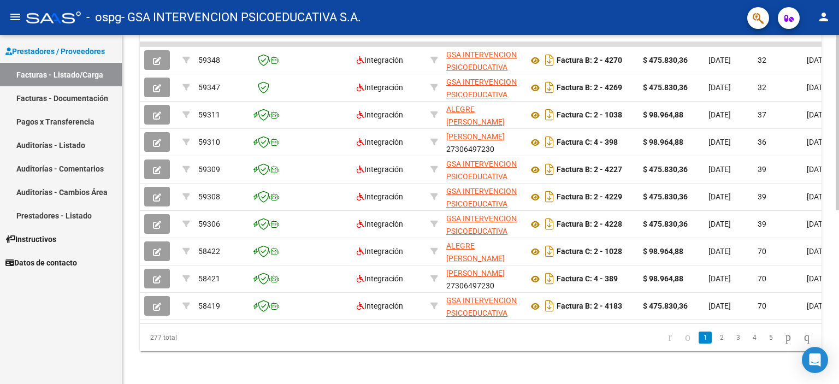
scroll to position [345, 0]
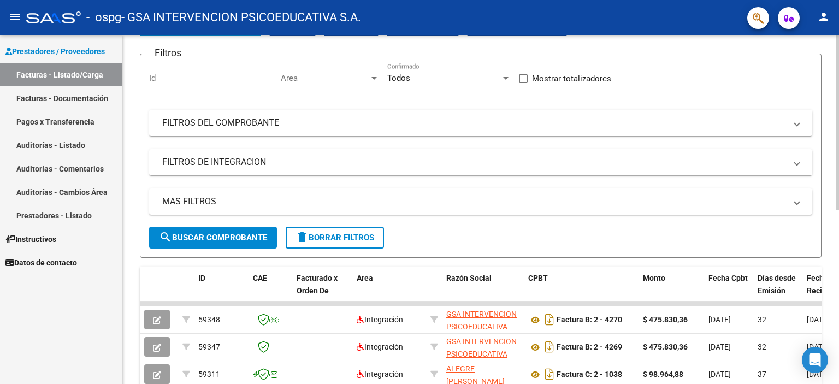
click at [838, 120] on div at bounding box center [837, 161] width 3 height 175
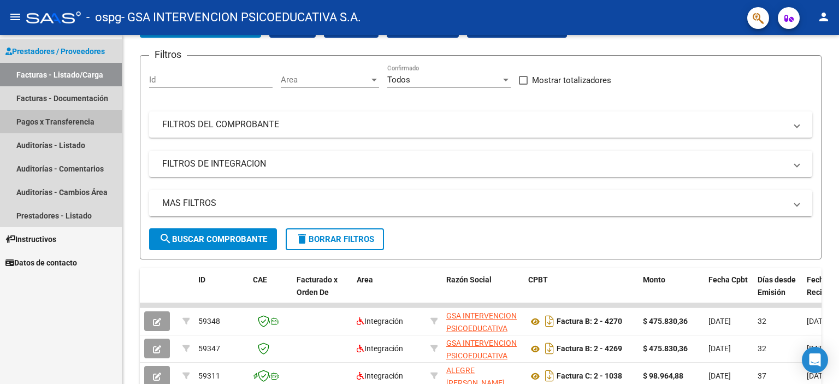
click at [63, 116] on link "Pagos x Transferencia" at bounding box center [61, 121] width 122 height 23
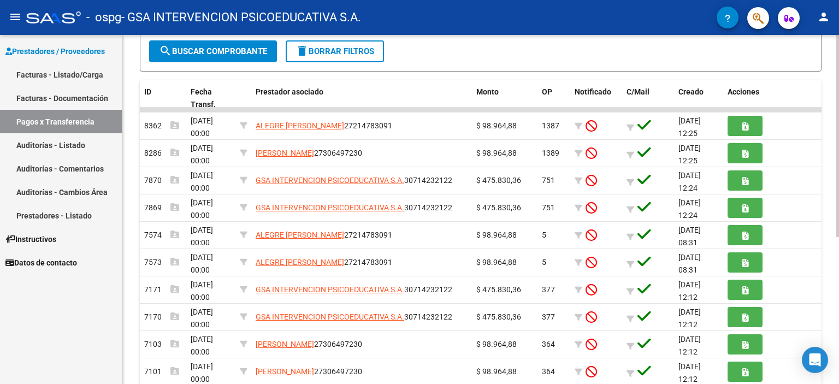
scroll to position [180, 0]
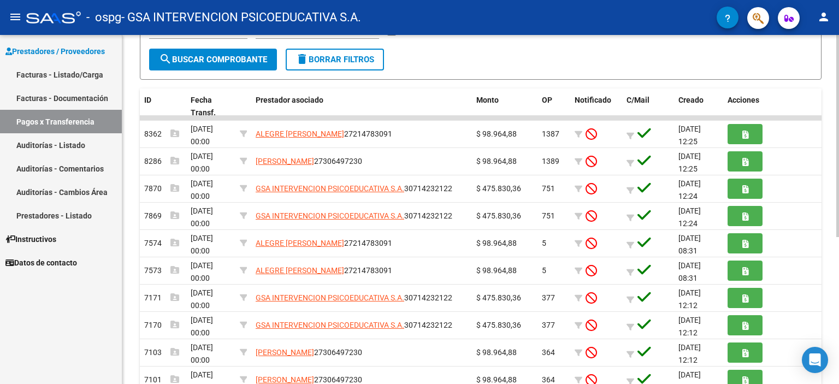
click at [823, 294] on div "PRESTADORES -> Pagos por Transferencia (alt+p) cloud_download Exportar CSV Impo…" at bounding box center [481, 157] width 719 height 604
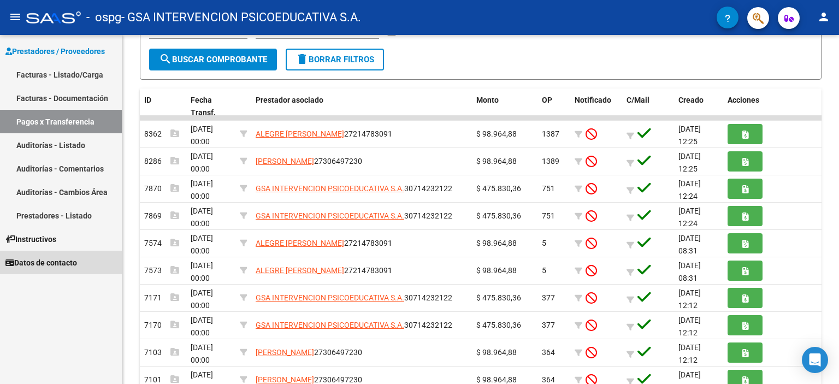
click at [41, 261] on span "Datos de contacto" at bounding box center [41, 263] width 72 height 12
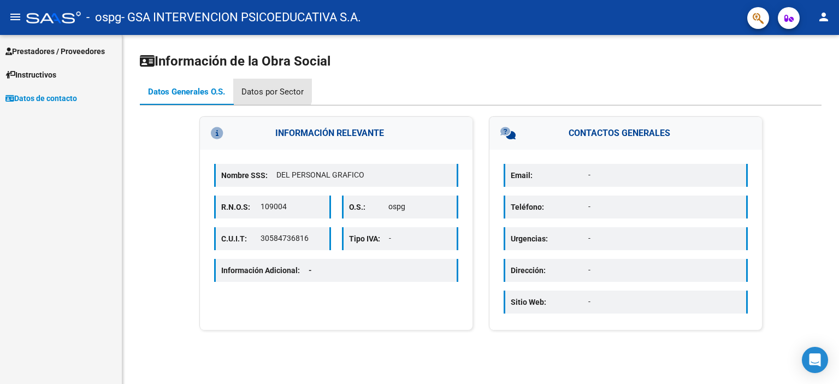
click at [265, 87] on div "Datos por Sector" at bounding box center [272, 92] width 62 height 12
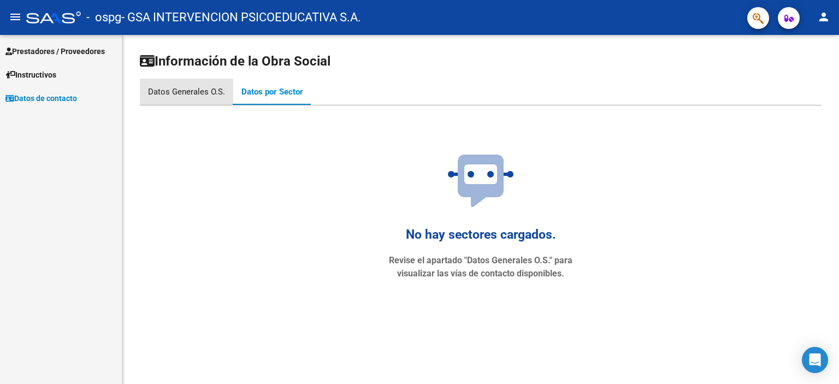
click at [194, 98] on div "Datos Generales O.S." at bounding box center [186, 92] width 93 height 26
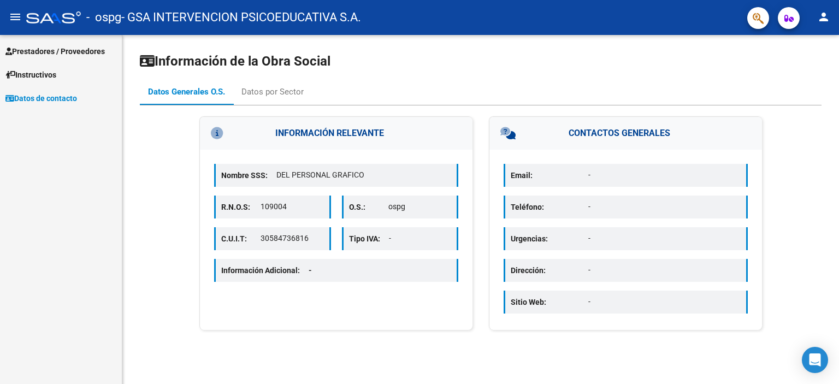
click at [824, 17] on mat-icon "person" at bounding box center [823, 16] width 13 height 13
click at [803, 41] on button "person Mi Perfil" at bounding box center [801, 46] width 67 height 26
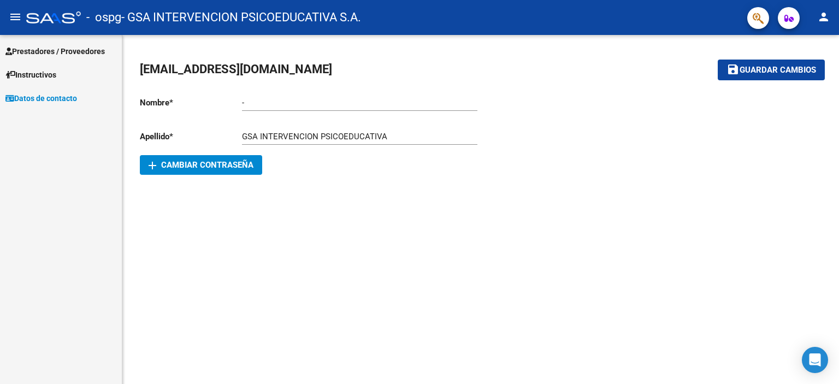
click at [61, 52] on span "Prestadores / Proveedores" at bounding box center [54, 51] width 99 height 12
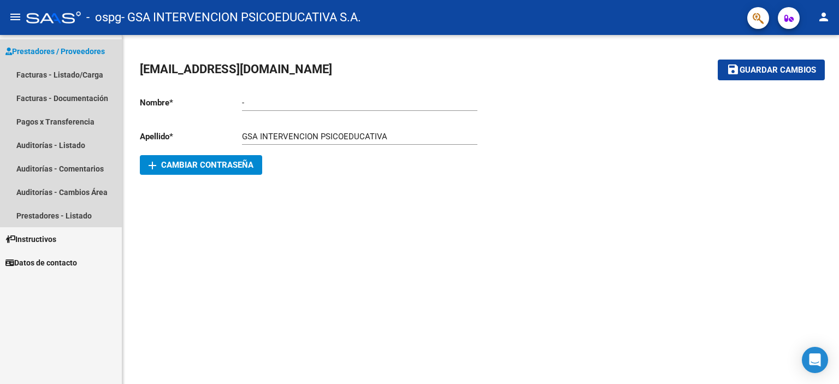
click at [55, 45] on span "Prestadores / Proveedores" at bounding box center [54, 51] width 99 height 12
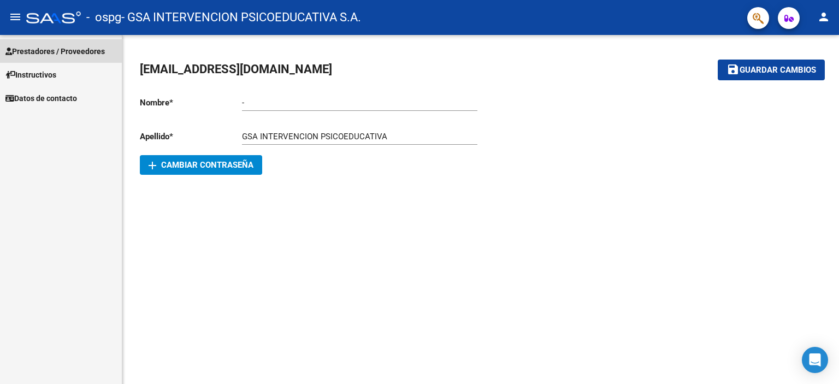
click at [29, 52] on span "Prestadores / Proveedores" at bounding box center [54, 51] width 99 height 12
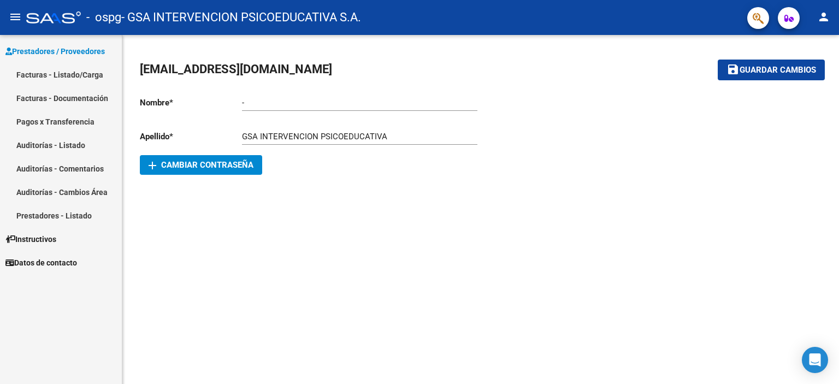
click at [33, 70] on link "Facturas - Listado/Carga" at bounding box center [61, 74] width 122 height 23
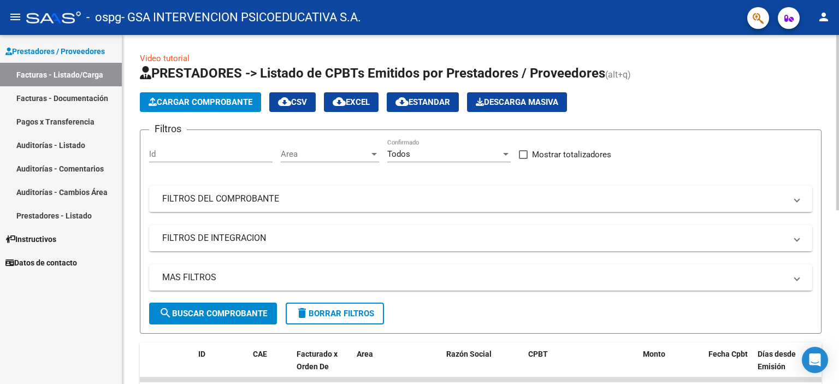
click at [838, 144] on div at bounding box center [837, 122] width 3 height 175
click at [214, 103] on span "Cargar Comprobante" at bounding box center [200, 102] width 104 height 10
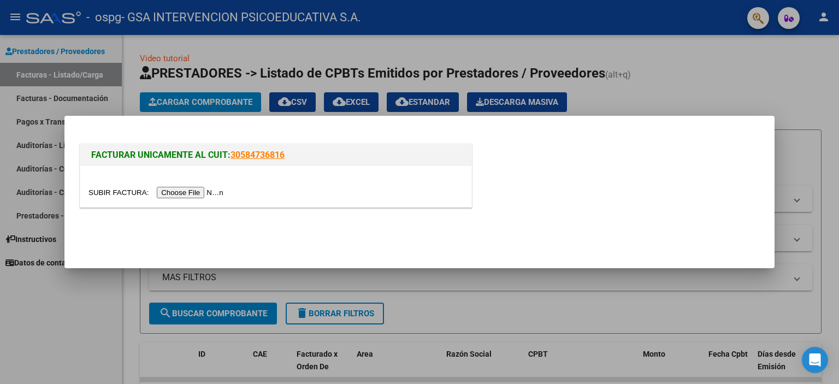
click at [213, 192] on input "file" at bounding box center [157, 192] width 138 height 11
click at [566, 304] on div at bounding box center [419, 192] width 839 height 384
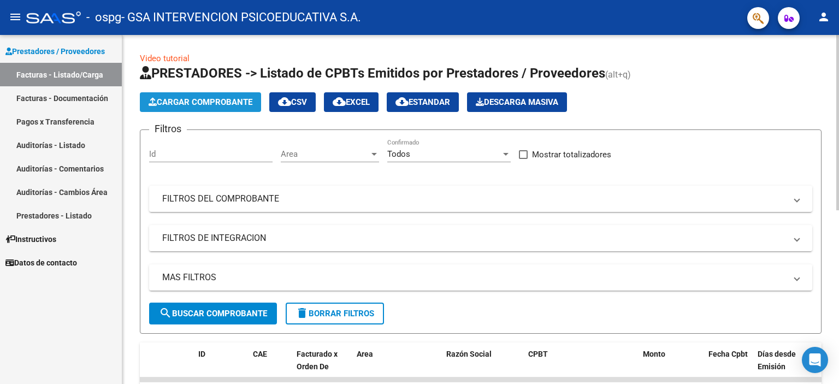
click at [189, 107] on button "Cargar Comprobante" at bounding box center [200, 102] width 121 height 20
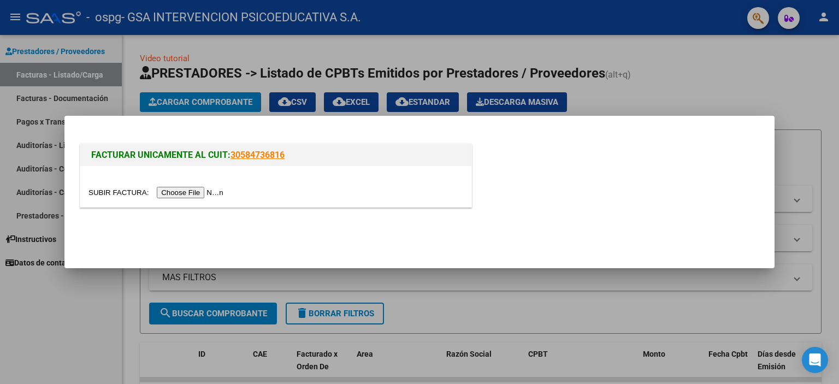
click at [193, 186] on div at bounding box center [275, 192] width 374 height 13
click at [190, 192] on input "file" at bounding box center [157, 192] width 138 height 11
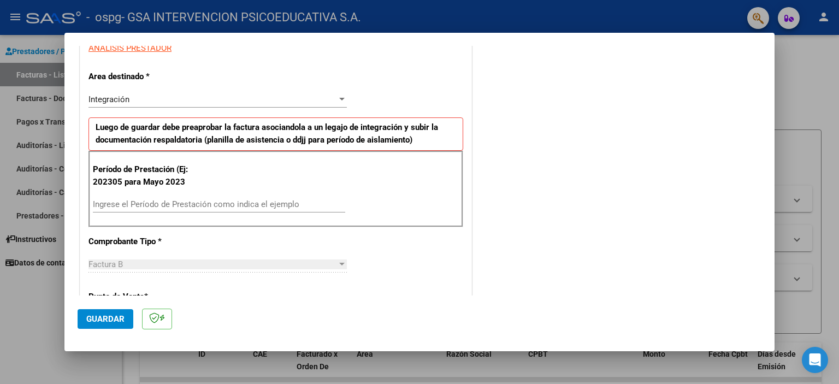
scroll to position [216, 0]
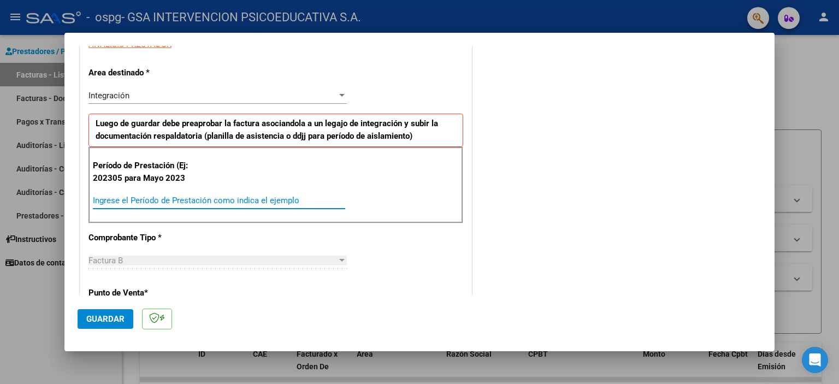
click at [136, 195] on input "Ingrese el Período de Prestación como indica el ejemplo" at bounding box center [219, 200] width 252 height 10
type input "202507"
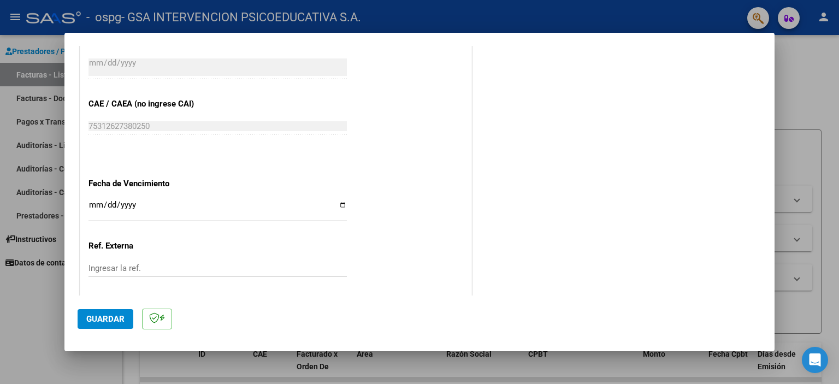
scroll to position [636, 0]
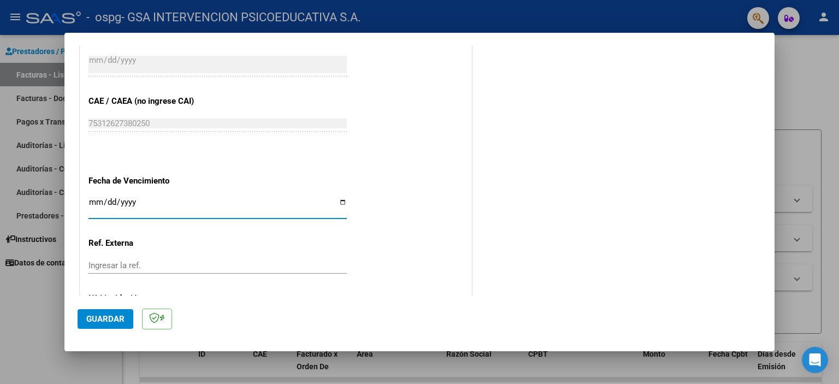
click at [146, 207] on input "Ingresar la fecha" at bounding box center [217, 206] width 258 height 17
type input "[DATE]"
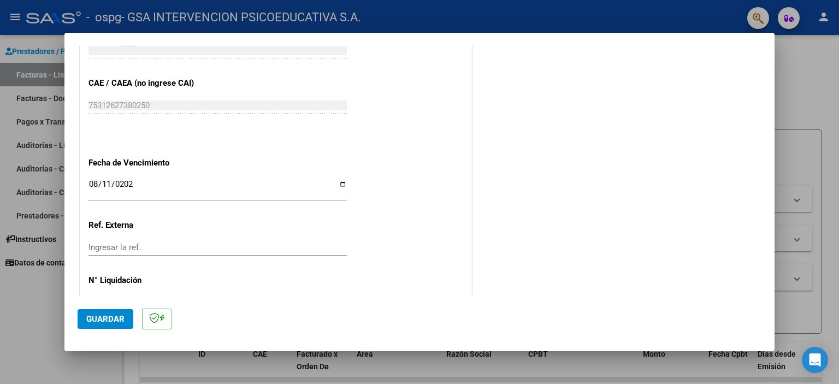
scroll to position [689, 0]
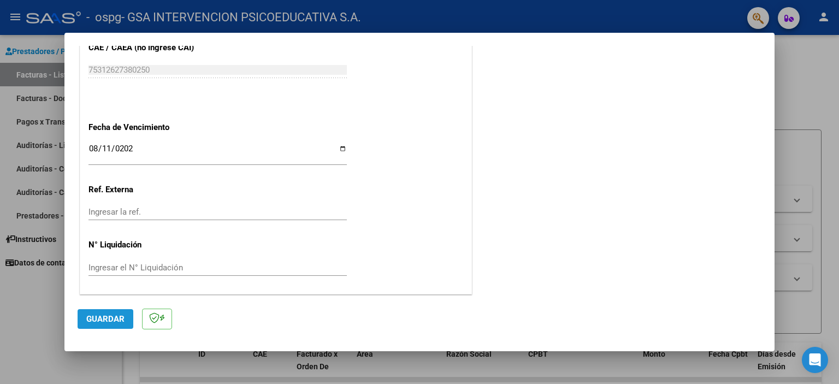
click at [109, 319] on span "Guardar" at bounding box center [105, 319] width 38 height 10
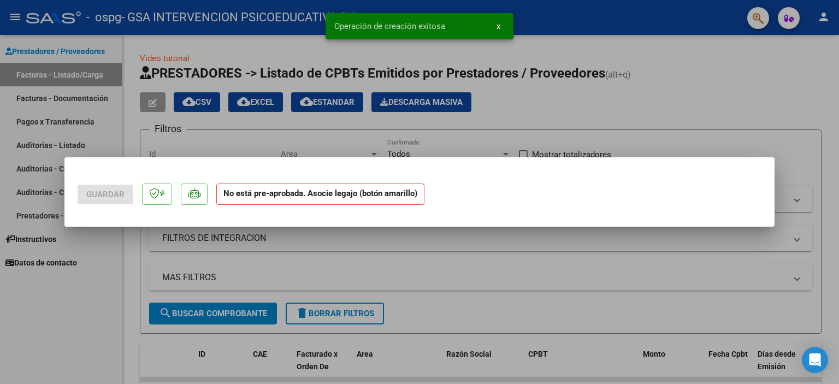
scroll to position [0, 0]
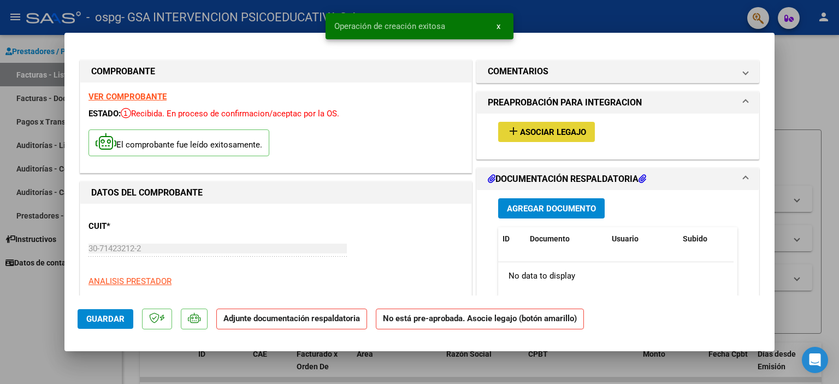
click at [525, 137] on button "add Asociar Legajo" at bounding box center [546, 132] width 97 height 20
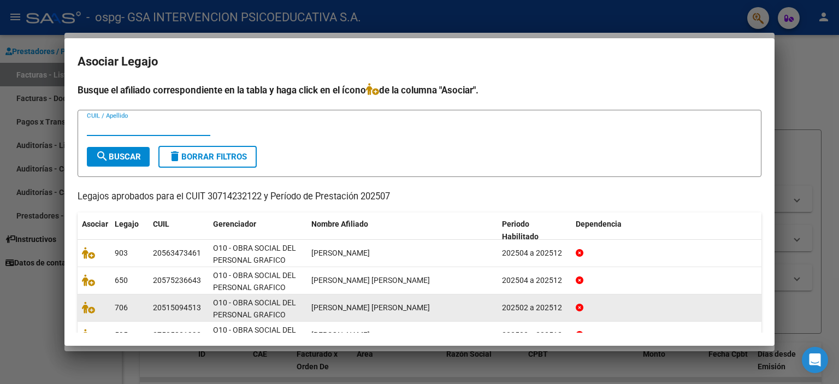
click at [341, 311] on div "[PERSON_NAME] [PERSON_NAME]" at bounding box center [402, 307] width 182 height 13
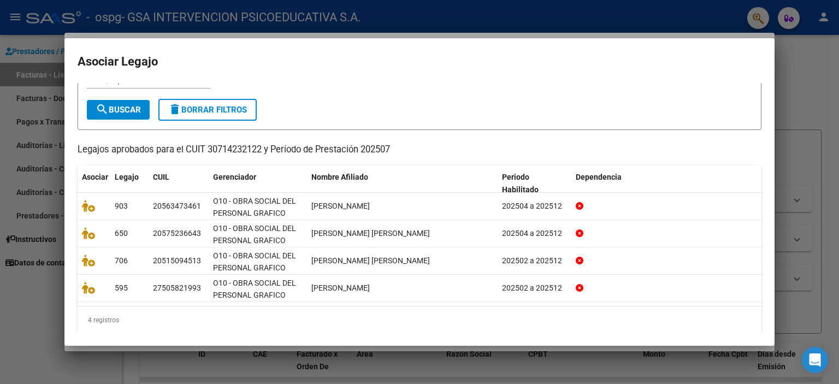
scroll to position [56, 0]
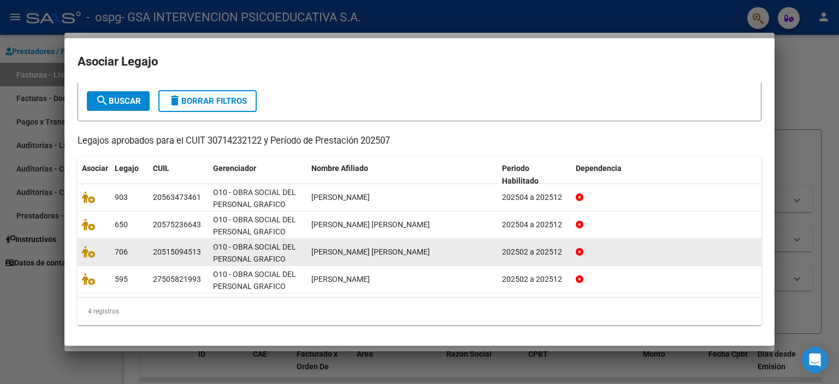
click at [329, 251] on span "[PERSON_NAME] [PERSON_NAME]" at bounding box center [370, 251] width 118 height 9
click at [245, 259] on span "O10 - OBRA SOCIAL DEL PERSONAL GRAFICO" at bounding box center [254, 252] width 83 height 21
click at [90, 253] on icon at bounding box center [88, 252] width 13 height 12
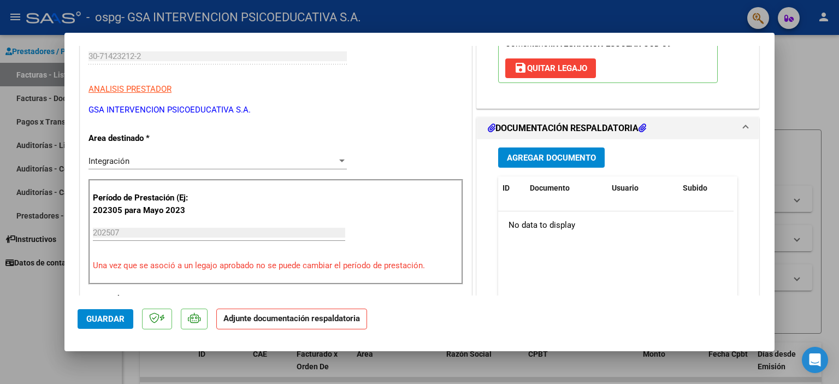
scroll to position [193, 0]
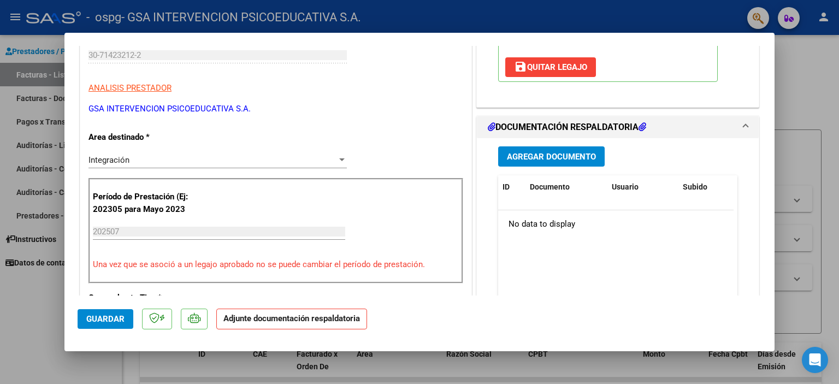
click at [559, 159] on span "Agregar Documento" at bounding box center [551, 157] width 89 height 10
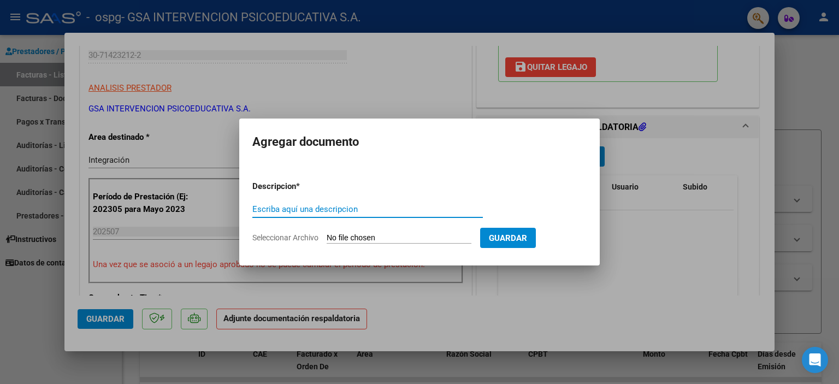
type input "f"
type input "F"
type input "PLANILLA 07-2025 [PERSON_NAME]"
click at [352, 233] on input "Seleccionar Archivo" at bounding box center [398, 238] width 145 height 10
type input "C:\fakepath\PLANILLA 07-2025 [PERSON_NAME].pdf"
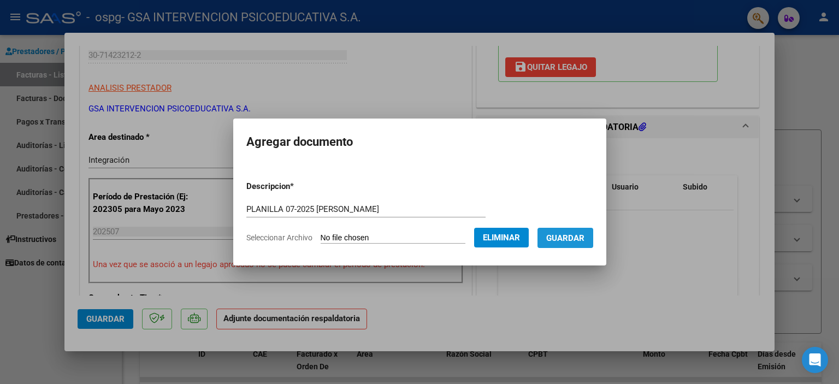
click at [574, 241] on span "Guardar" at bounding box center [565, 238] width 38 height 10
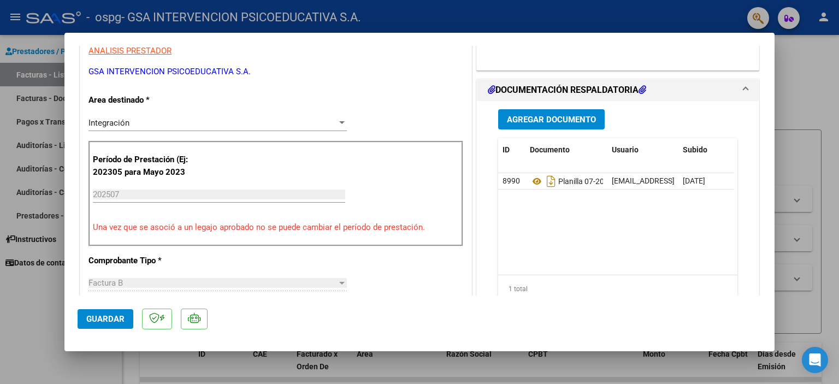
scroll to position [236, 0]
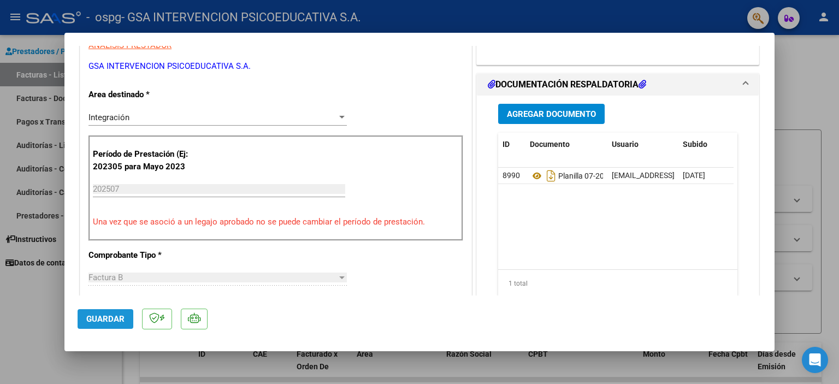
click at [112, 323] on span "Guardar" at bounding box center [105, 319] width 38 height 10
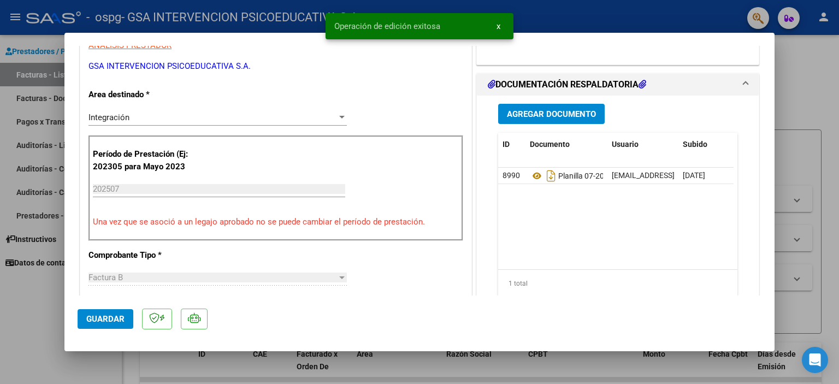
scroll to position [17, 0]
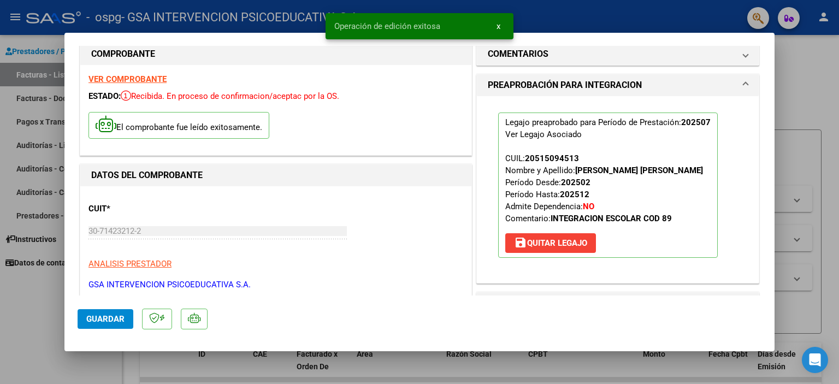
click at [796, 70] on div at bounding box center [419, 192] width 839 height 384
type input "$ 0,00"
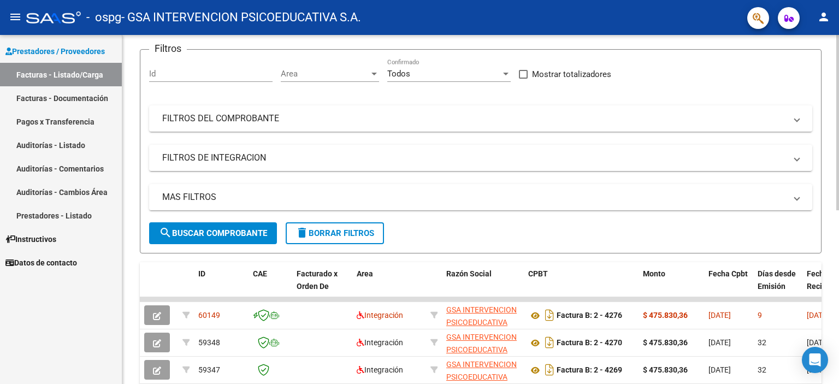
scroll to position [96, 0]
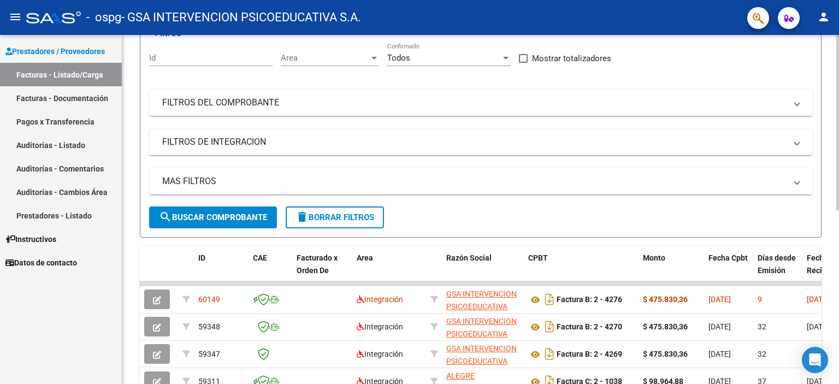
click at [838, 169] on div at bounding box center [837, 171] width 3 height 175
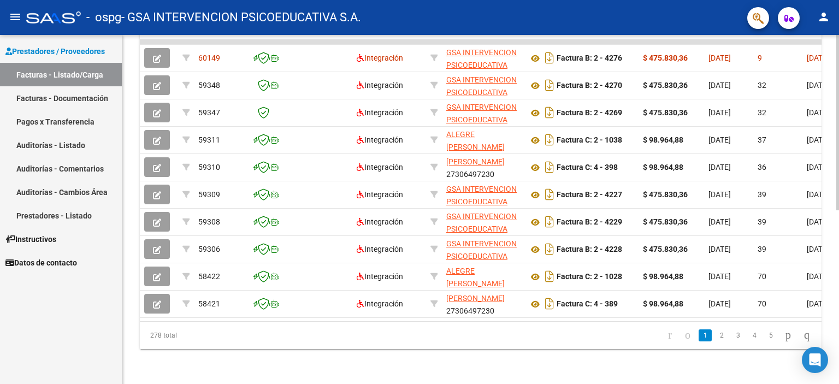
scroll to position [345, 0]
click at [825, 358] on body "menu - ospg - GSA INTERVENCION PSICOEDUCATIVA S.A. person Prestadores / Proveed…" at bounding box center [419, 192] width 839 height 384
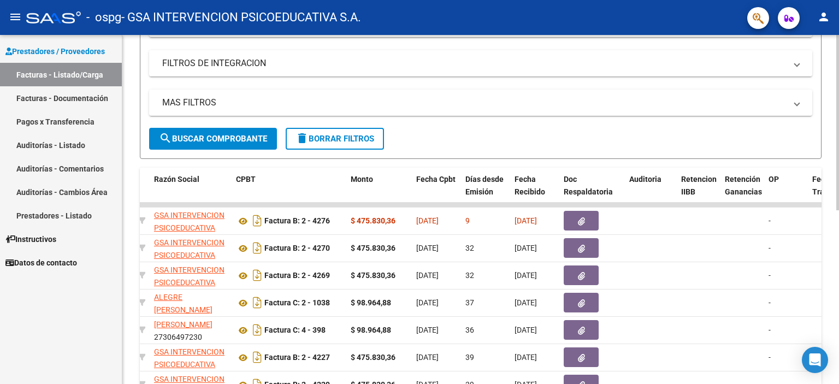
scroll to position [136, 0]
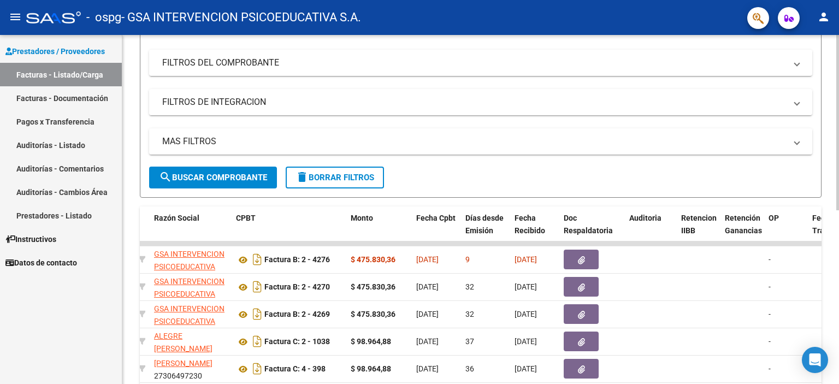
click at [825, 194] on div "Video tutorial PRESTADORES -> Listado de CPBTs Emitidos por Prestadores / Prove…" at bounding box center [481, 242] width 719 height 686
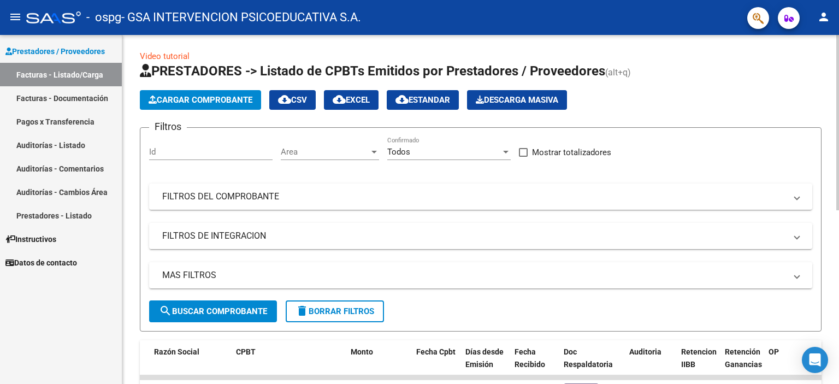
scroll to position [0, 0]
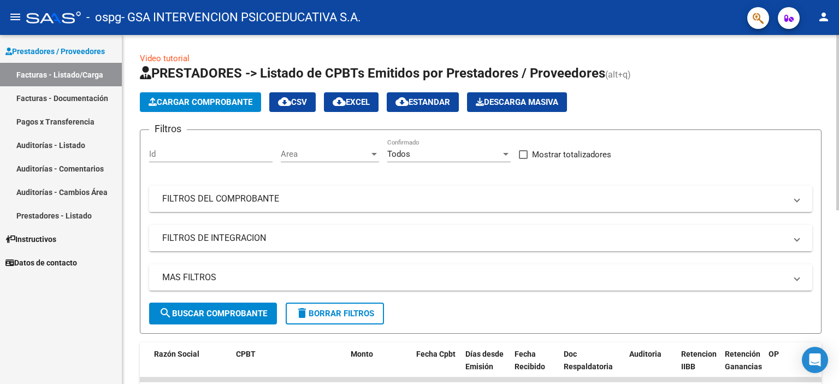
click at [838, 159] on div at bounding box center [837, 122] width 3 height 175
click at [209, 104] on span "Cargar Comprobante" at bounding box center [200, 102] width 104 height 10
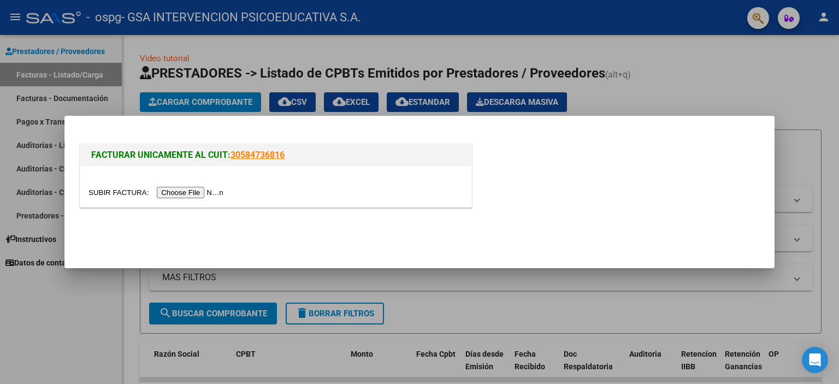
click at [181, 192] on input "file" at bounding box center [157, 192] width 138 height 11
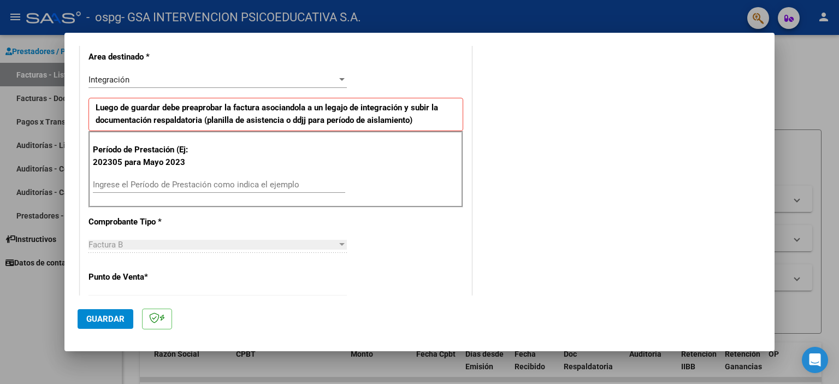
scroll to position [234, 0]
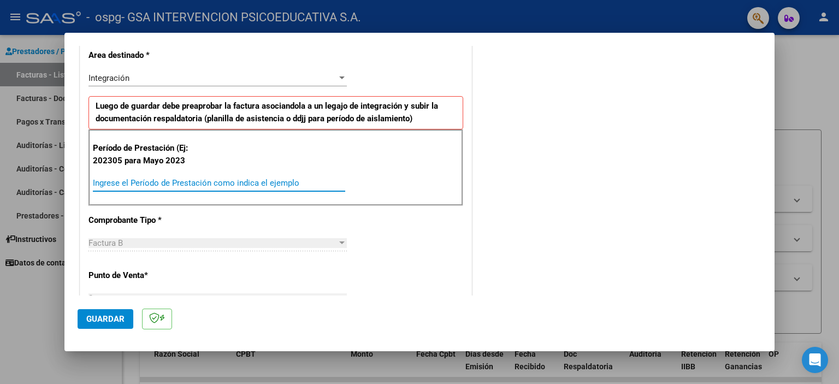
click at [213, 184] on input "Ingrese el Período de Prestación como indica el ejemplo" at bounding box center [219, 183] width 252 height 10
type input "202507"
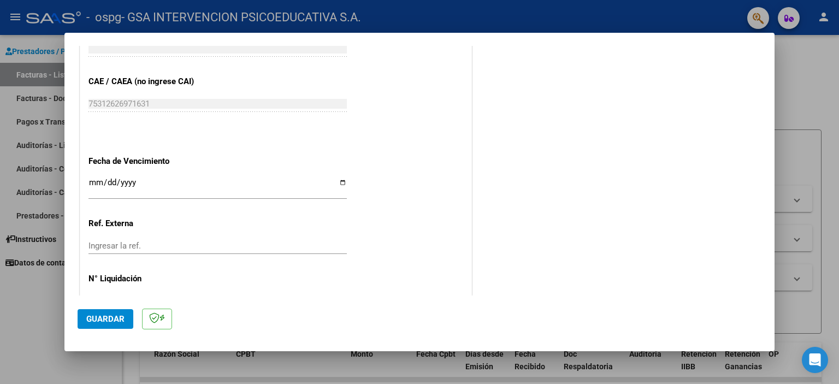
scroll to position [657, 0]
click at [140, 182] on input "Ingresar la fecha" at bounding box center [217, 184] width 258 height 17
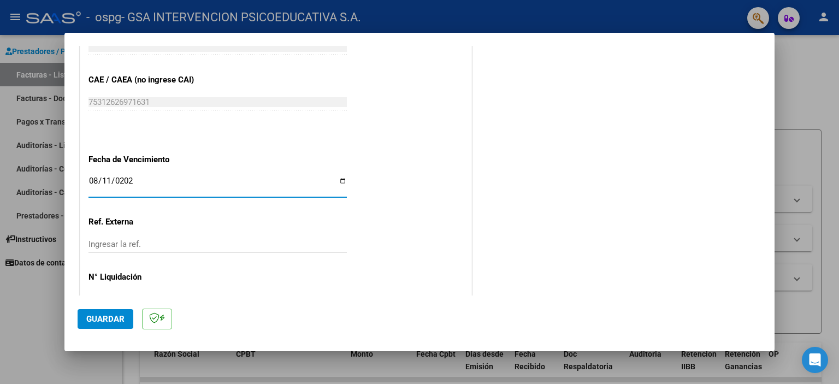
type input "[DATE]"
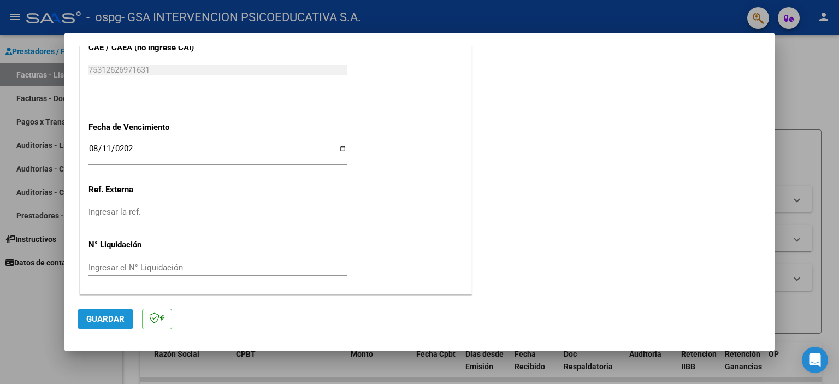
click at [116, 320] on span "Guardar" at bounding box center [105, 319] width 38 height 10
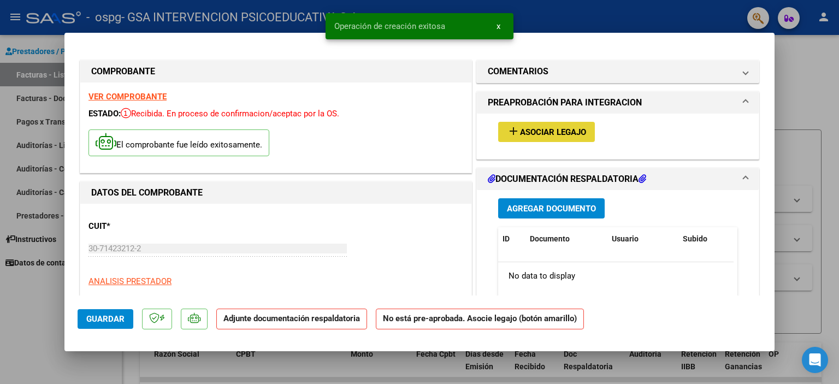
click at [536, 133] on span "Asociar Legajo" at bounding box center [553, 132] width 66 height 10
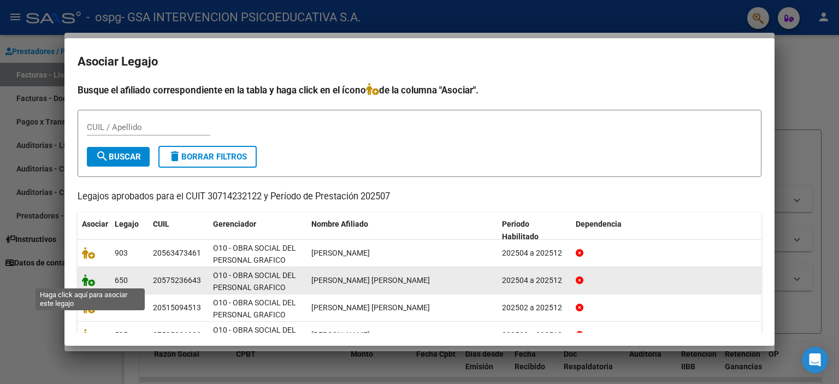
click at [90, 281] on icon at bounding box center [88, 280] width 13 height 12
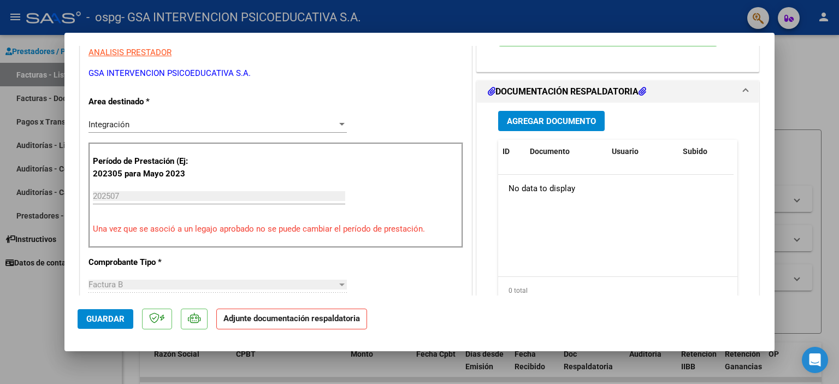
scroll to position [241, 0]
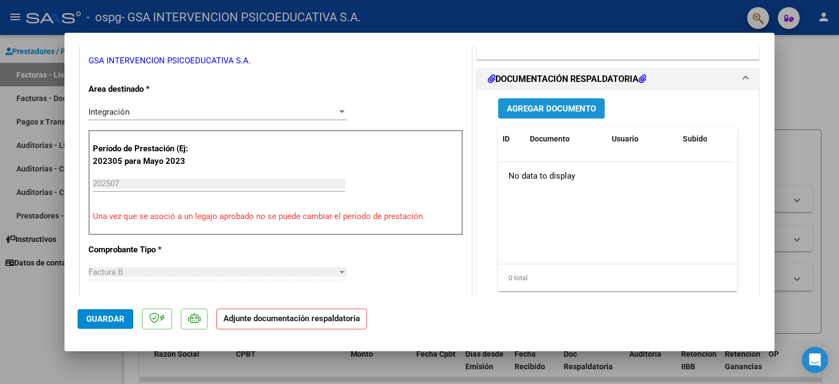
click at [542, 118] on button "Agregar Documento" at bounding box center [551, 108] width 106 height 20
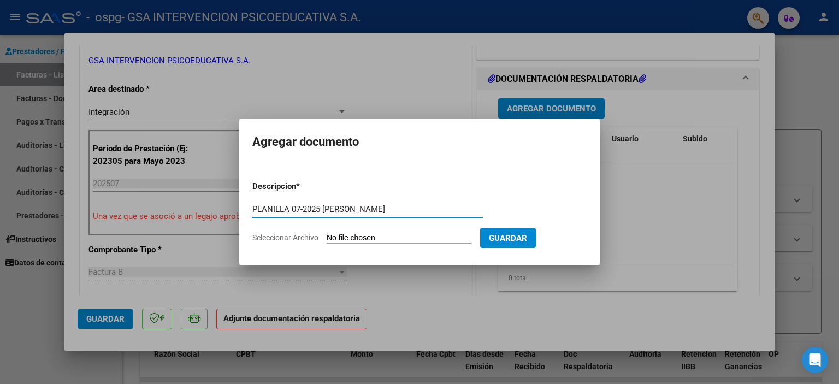
type input "PLANILLA 07-2025 [PERSON_NAME]"
click at [353, 240] on input "Seleccionar Archivo" at bounding box center [398, 238] width 145 height 10
type input "C:\fakepath\PLANILLA 07-2025 [PERSON_NAME].pdf"
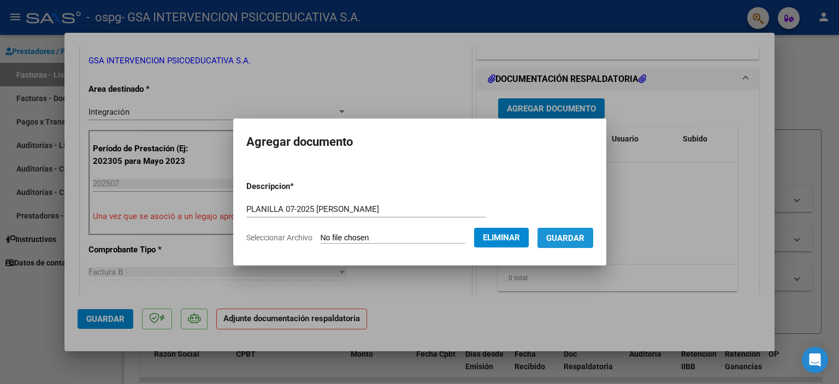
click at [581, 237] on span "Guardar" at bounding box center [565, 238] width 38 height 10
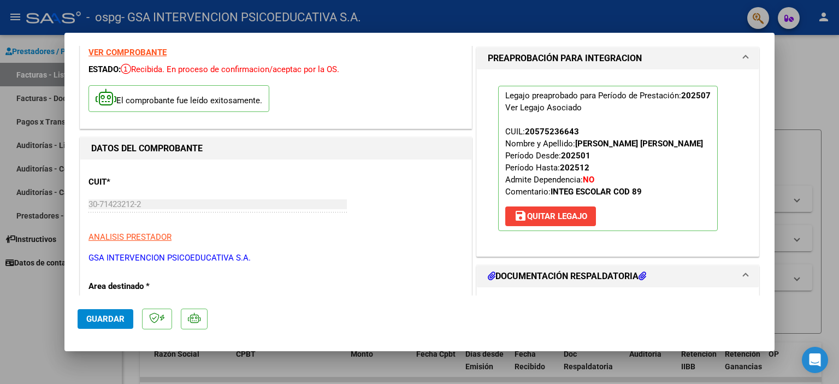
scroll to position [0, 0]
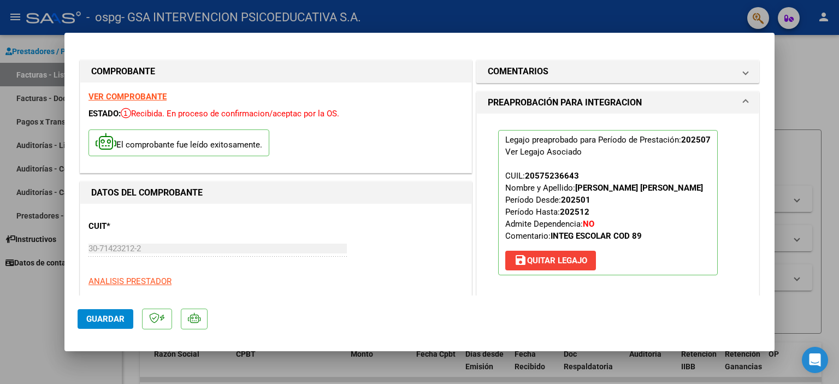
click at [832, 73] on div at bounding box center [419, 192] width 839 height 384
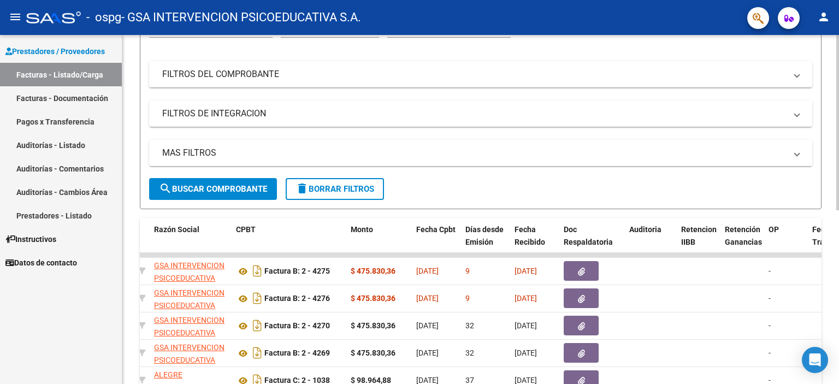
scroll to position [143, 0]
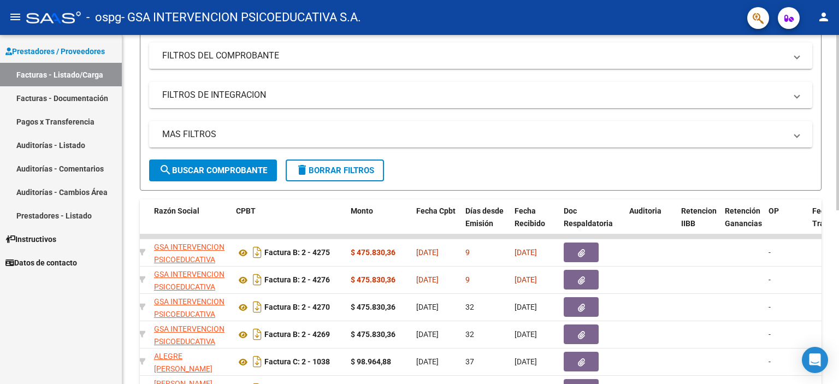
click at [836, 222] on div at bounding box center [837, 196] width 3 height 175
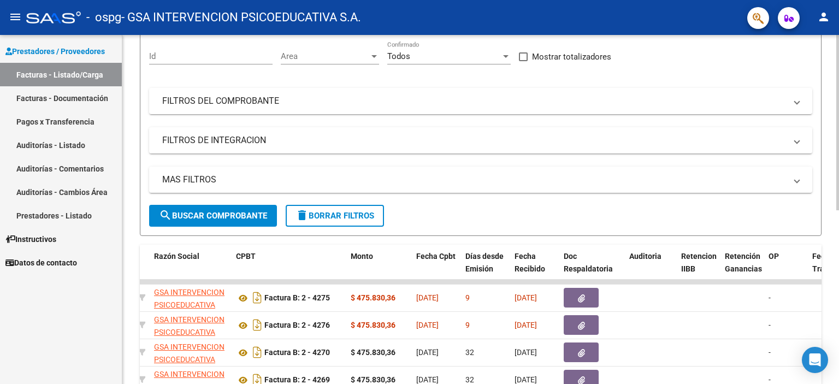
scroll to position [0, 0]
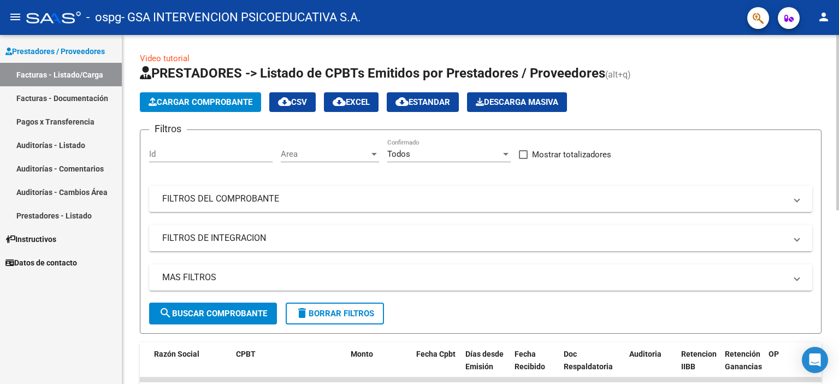
click at [838, 127] on div at bounding box center [837, 122] width 3 height 175
click at [196, 112] on app-list-header "PRESTADORES -> Listado de CPBTs Emitidos por Prestadores / Proveedores (alt+q) …" at bounding box center [480, 198] width 681 height 269
click at [195, 108] on button "Cargar Comprobante" at bounding box center [200, 102] width 121 height 20
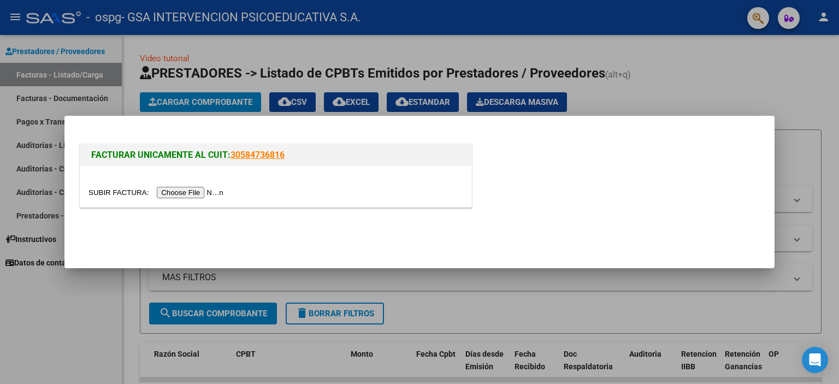
click at [175, 194] on input "file" at bounding box center [157, 192] width 138 height 11
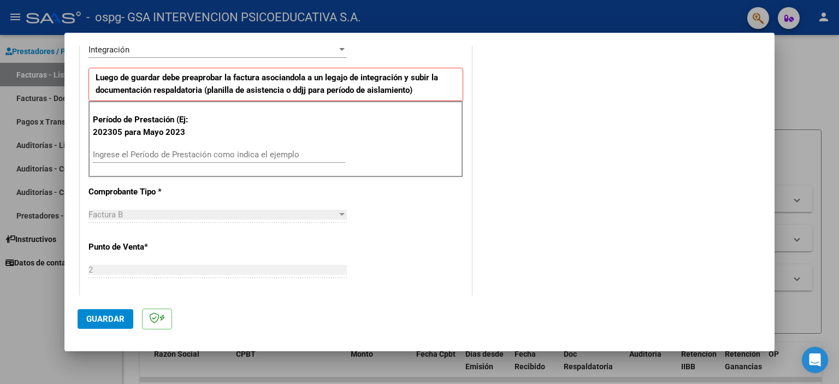
scroll to position [249, 0]
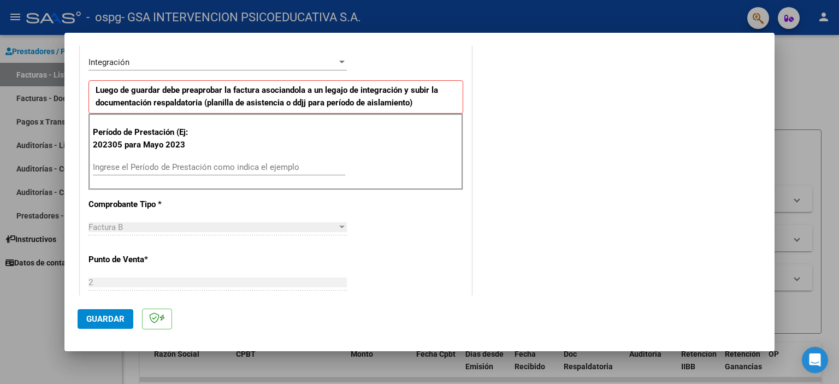
click at [135, 165] on input "Ingrese el Período de Prestación como indica el ejemplo" at bounding box center [219, 167] width 252 height 10
type input "202507"
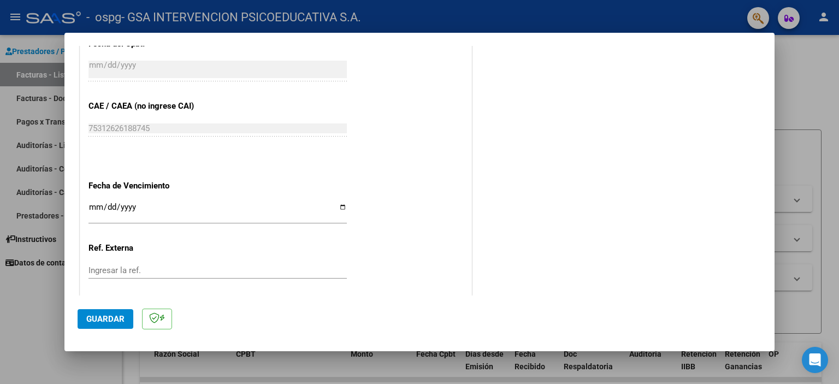
scroll to position [633, 0]
click at [94, 203] on input "Ingresar la fecha" at bounding box center [217, 209] width 258 height 17
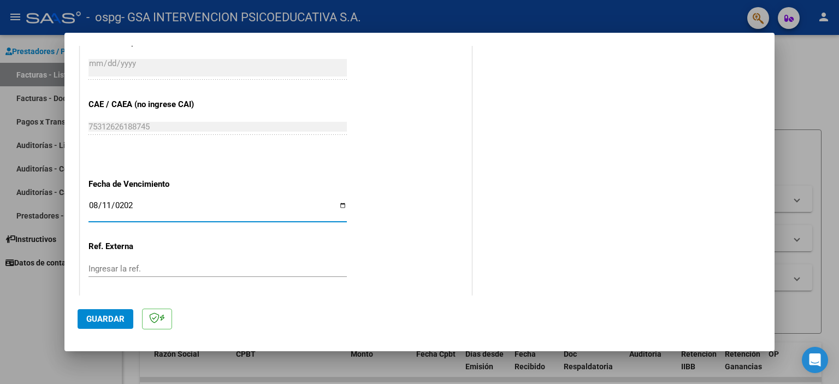
type input "[DATE]"
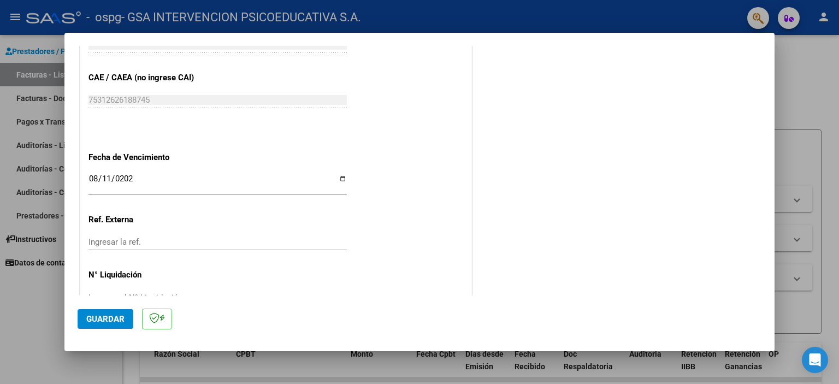
scroll to position [689, 0]
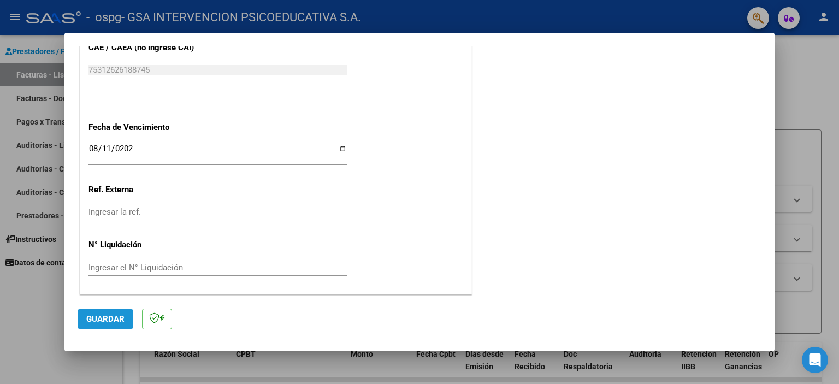
click at [118, 323] on span "Guardar" at bounding box center [105, 319] width 38 height 10
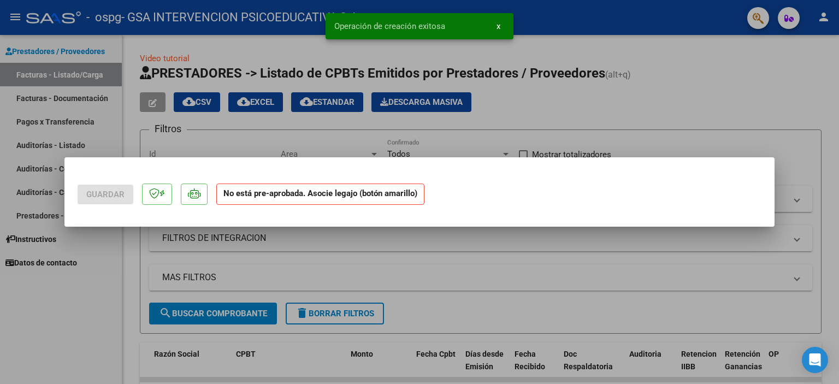
scroll to position [0, 0]
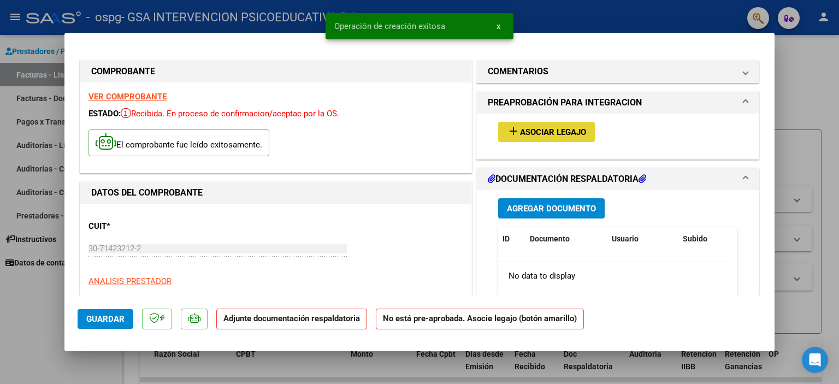
click at [539, 135] on span "Asociar Legajo" at bounding box center [553, 132] width 66 height 10
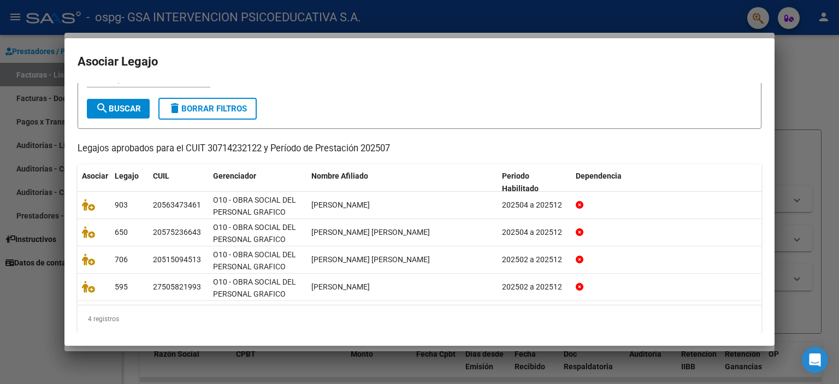
scroll to position [56, 0]
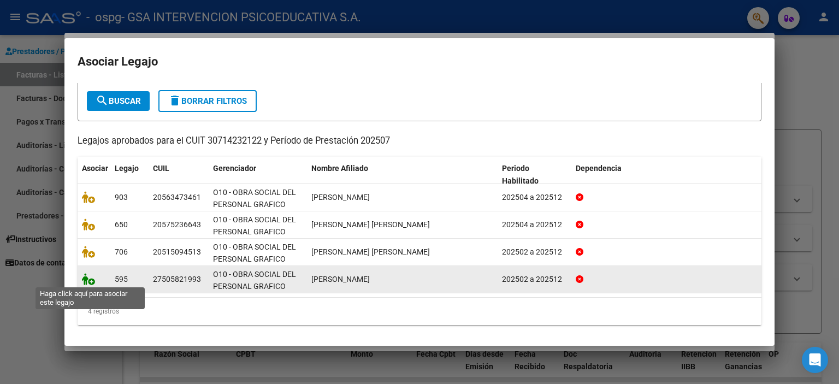
click at [84, 280] on icon at bounding box center [88, 279] width 13 height 12
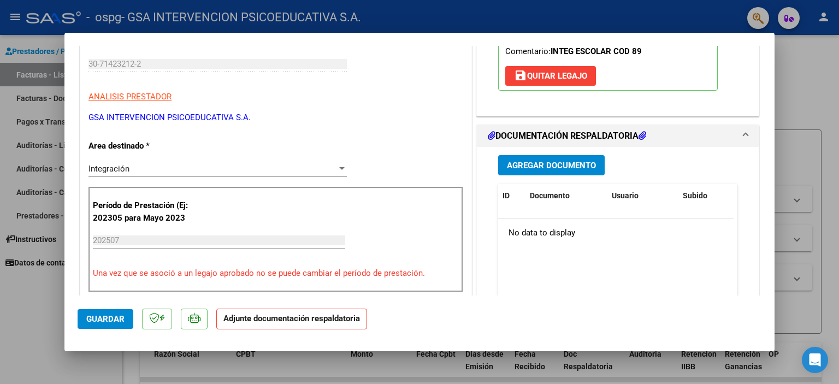
scroll to position [236, 0]
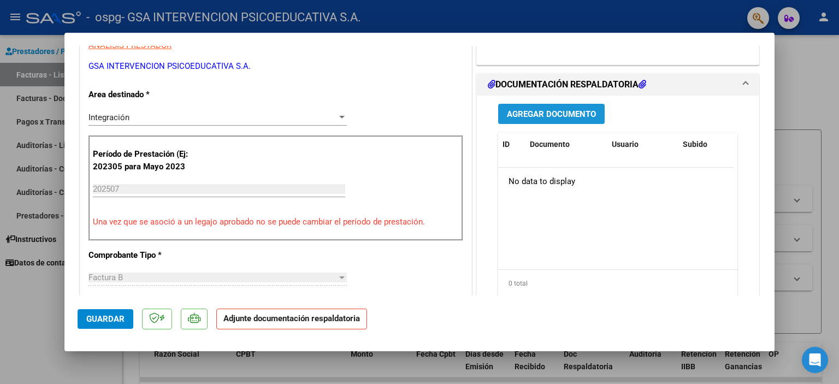
click at [576, 109] on span "Agregar Documento" at bounding box center [551, 114] width 89 height 10
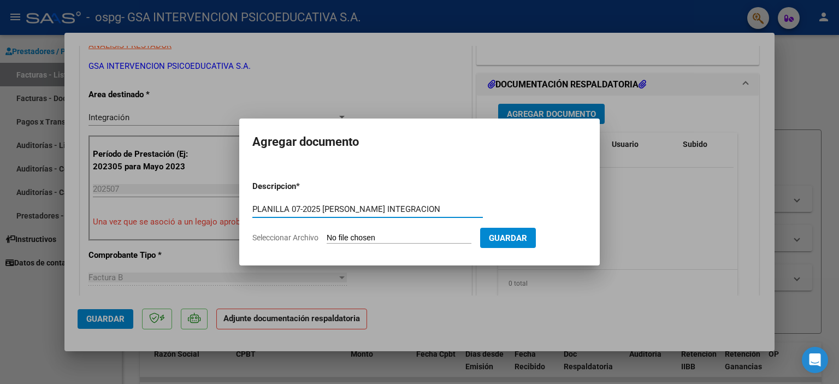
type input "PLANILLA 07-2025 [PERSON_NAME] INTEGRACION"
click at [373, 235] on input "Seleccionar Archivo" at bounding box center [398, 238] width 145 height 10
type input "C:\fakepath\PLANILLA 07-2025 [PERSON_NAME] INTEGRACION.pdf"
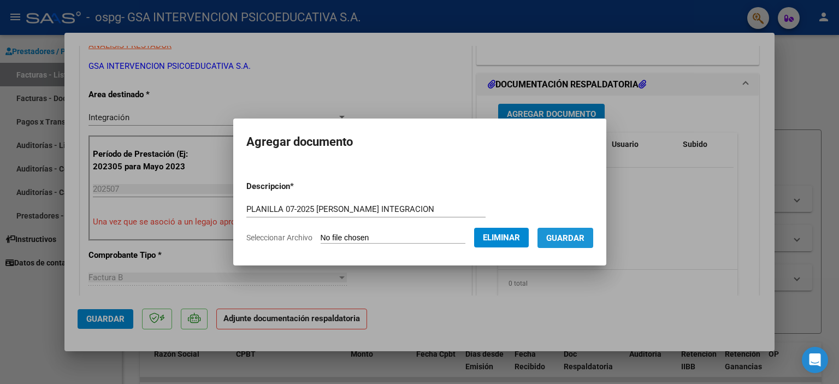
click at [575, 241] on span "Guardar" at bounding box center [565, 238] width 38 height 10
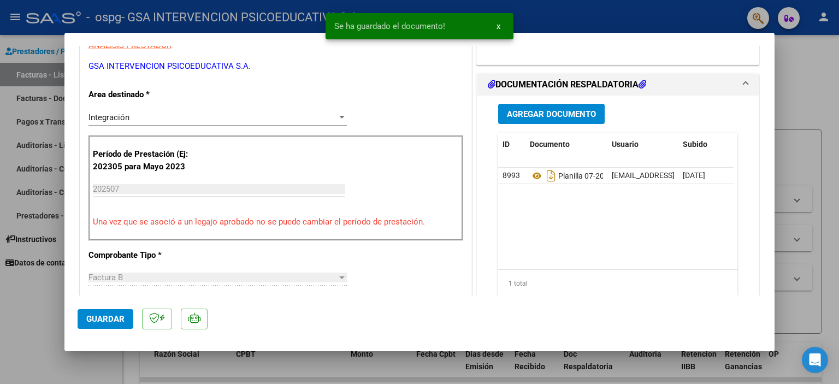
drag, startPoint x: 774, startPoint y: 150, endPoint x: 756, endPoint y: 207, distance: 59.9
click at [756, 207] on mat-dialog-content "COMPROBANTE VER COMPROBANTE ESTADO: Recibida. En proceso de confirmacion/acepta…" at bounding box center [419, 170] width 710 height 249
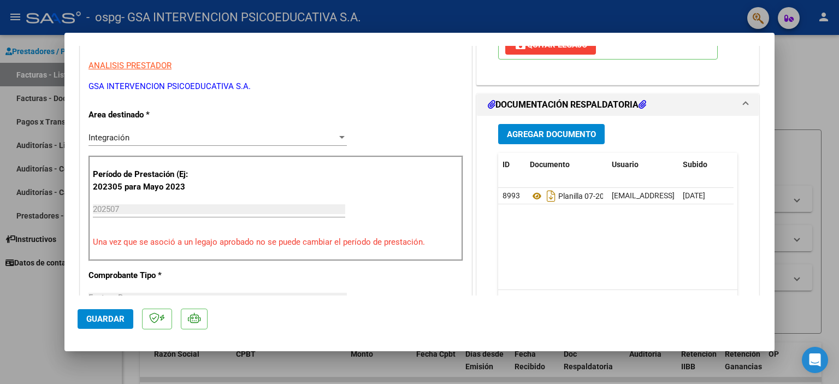
scroll to position [88, 0]
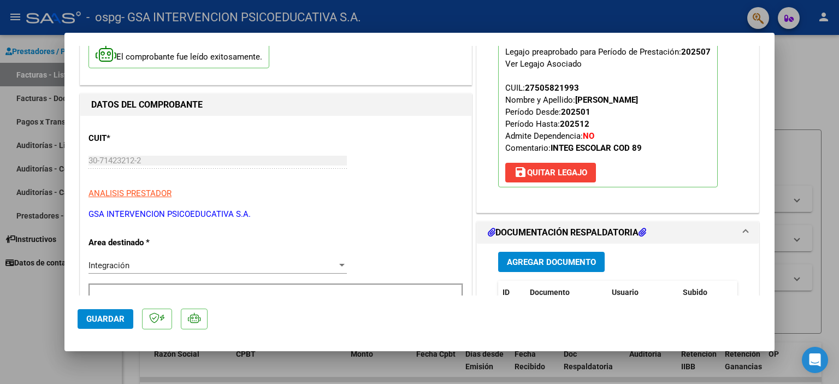
click at [789, 99] on div at bounding box center [419, 192] width 839 height 384
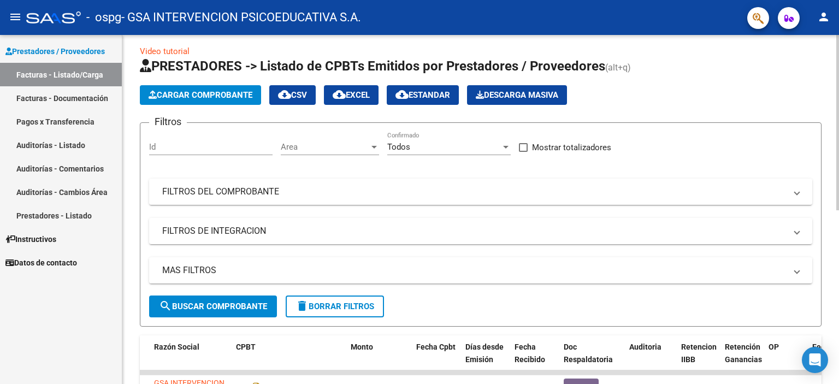
scroll to position [0, 0]
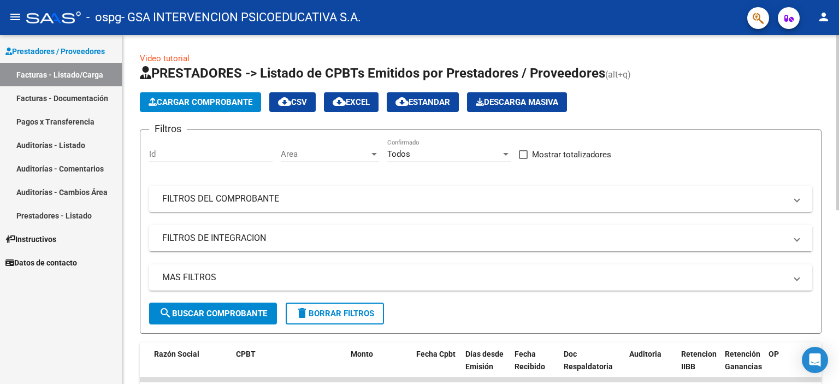
click at [838, 163] on div at bounding box center [837, 122] width 3 height 175
click at [205, 100] on span "Cargar Comprobante" at bounding box center [200, 102] width 104 height 10
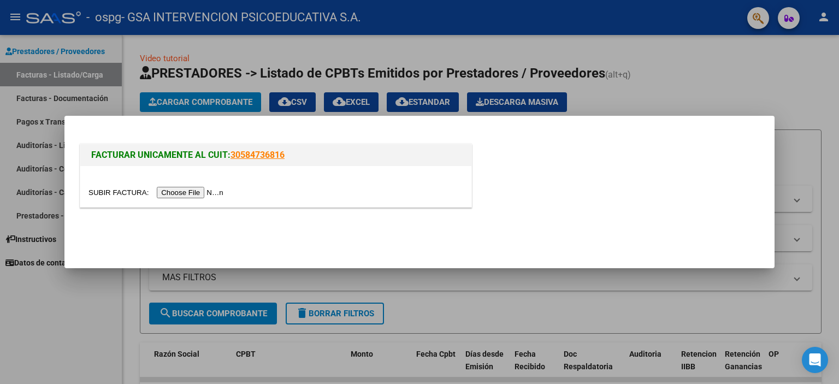
click at [160, 193] on input "file" at bounding box center [157, 192] width 138 height 11
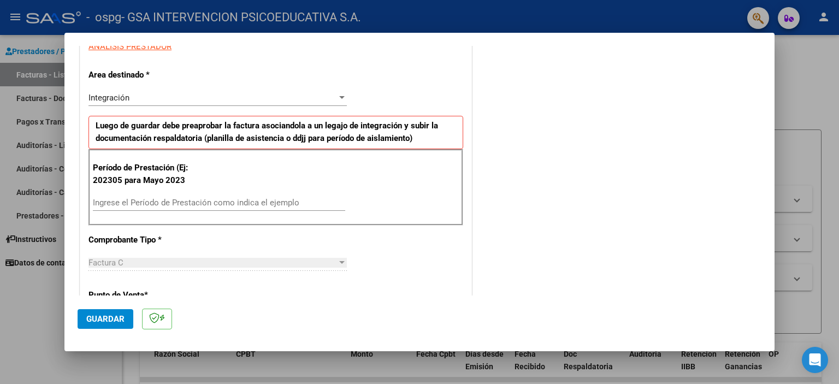
scroll to position [216, 0]
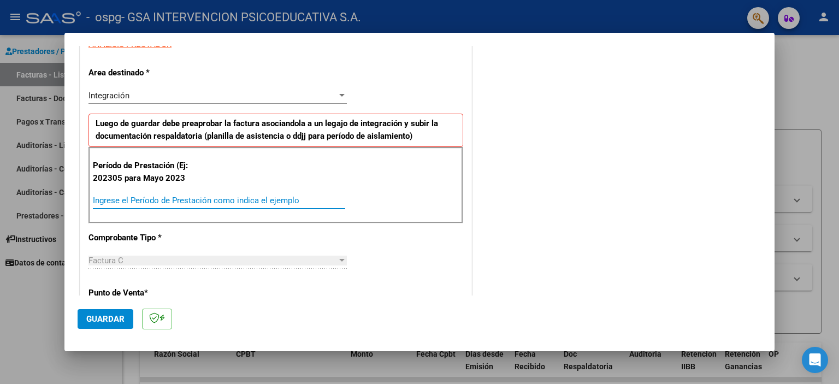
click at [187, 201] on input "Ingrese el Período de Prestación como indica el ejemplo" at bounding box center [219, 200] width 252 height 10
type input "202507"
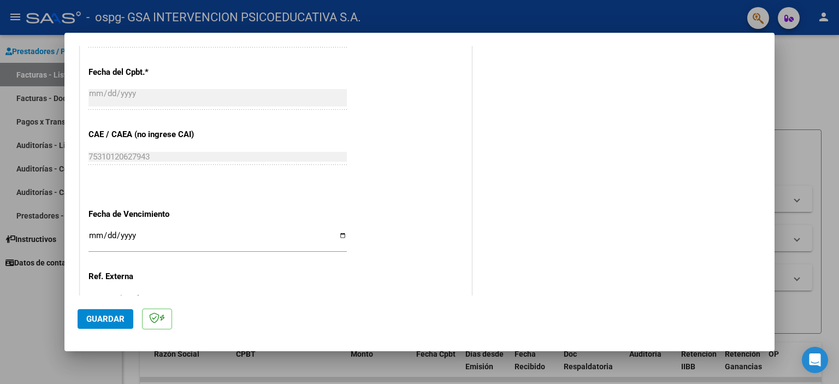
scroll to position [643, 0]
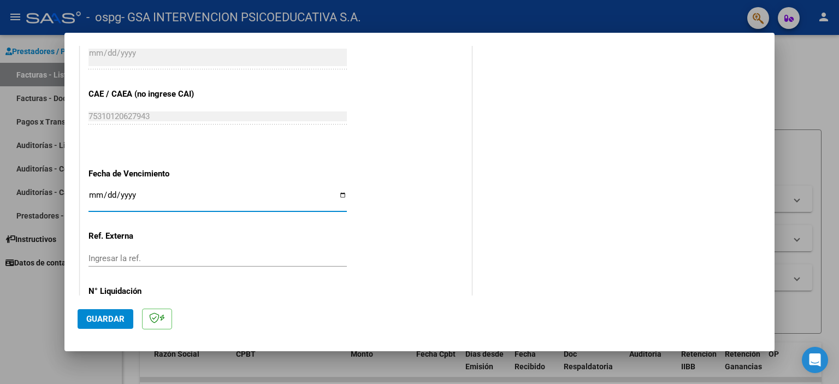
click at [100, 193] on input "Ingresar la fecha" at bounding box center [217, 199] width 258 height 17
type input "[DATE]"
click at [105, 318] on span "Guardar" at bounding box center [105, 319] width 38 height 10
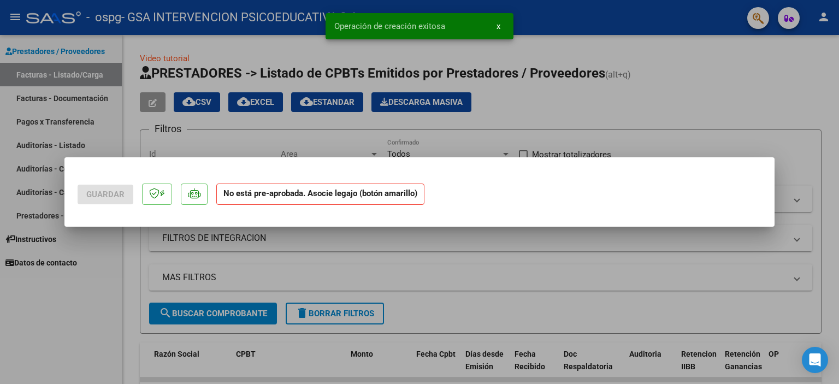
scroll to position [0, 0]
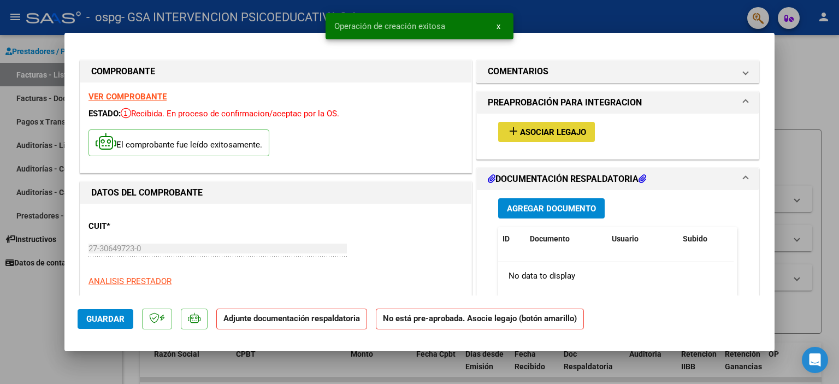
click at [532, 126] on button "add Asociar Legajo" at bounding box center [546, 132] width 97 height 20
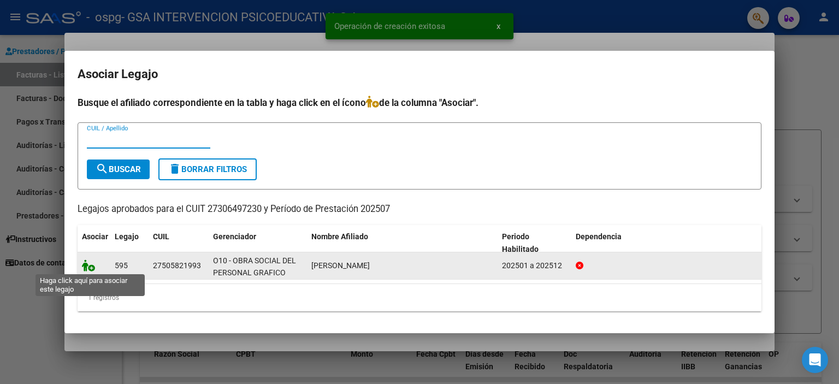
click at [90, 261] on icon at bounding box center [88, 265] width 13 height 12
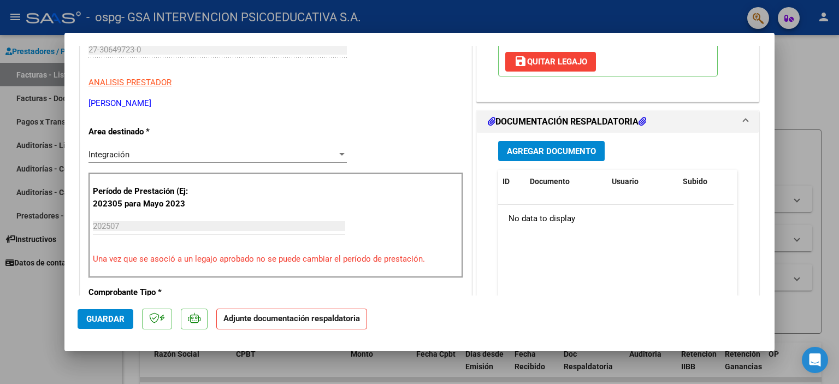
scroll to position [201, 0]
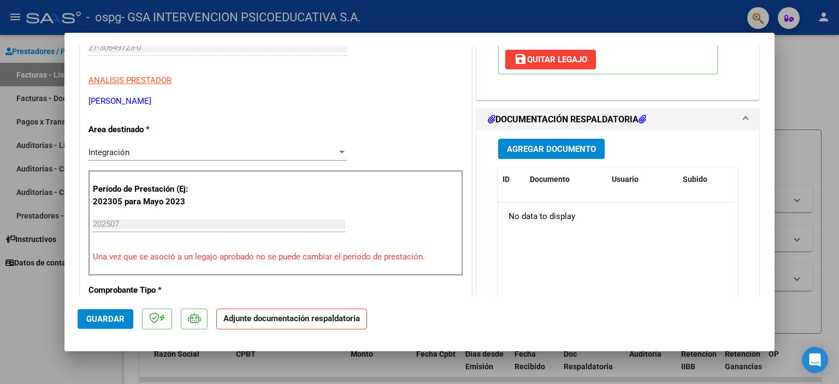
click at [557, 152] on span "Agregar Documento" at bounding box center [551, 149] width 89 height 10
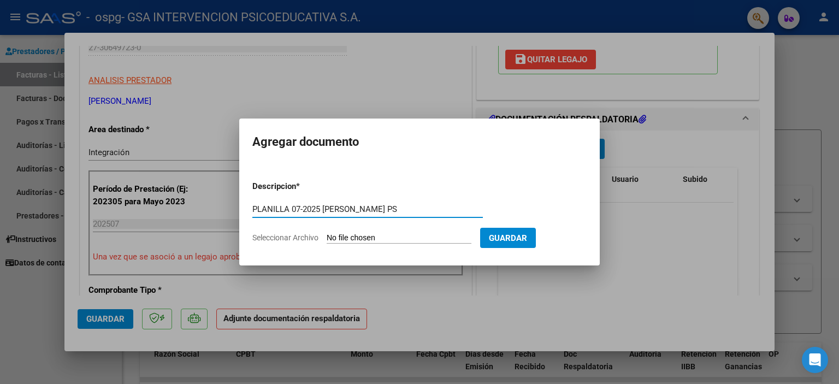
type input "PLANILLA 07-2025 [PERSON_NAME] PS"
click at [379, 235] on input "Seleccionar Archivo" at bounding box center [398, 238] width 145 height 10
type input "C:\fakepath\PLANILLA 07-2025 [PERSON_NAME] PS.pdf"
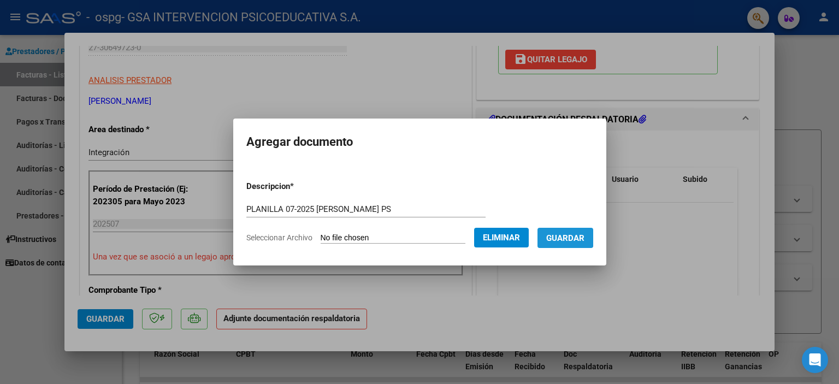
click at [572, 235] on span "Guardar" at bounding box center [565, 238] width 38 height 10
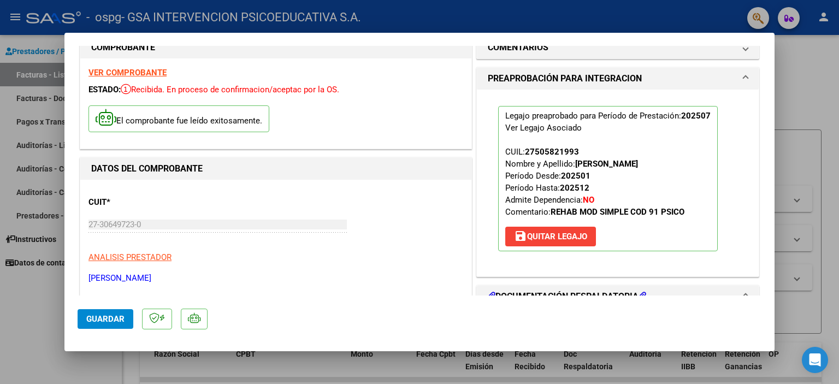
scroll to position [31, 0]
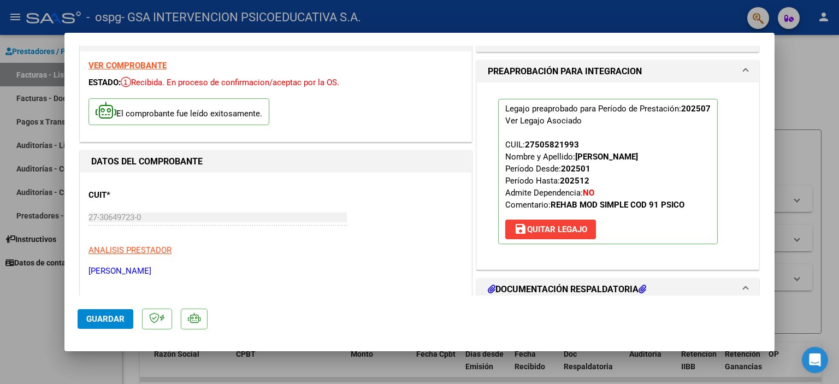
click at [786, 93] on div at bounding box center [419, 192] width 839 height 384
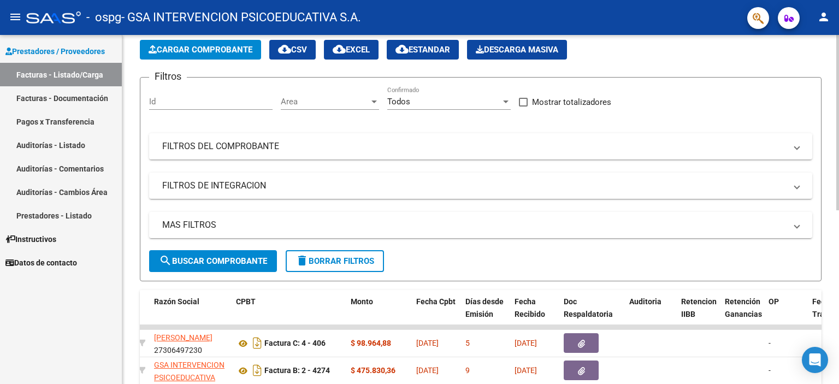
scroll to position [0, 0]
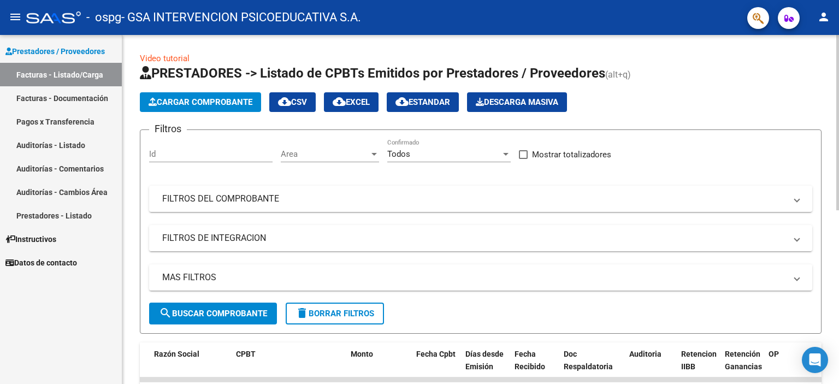
click at [834, 190] on div "Video tutorial PRESTADORES -> Listado de CPBTs Emitidos por Prestadores / Prove…" at bounding box center [481, 378] width 719 height 686
click at [215, 100] on span "Cargar Comprobante" at bounding box center [200, 102] width 104 height 10
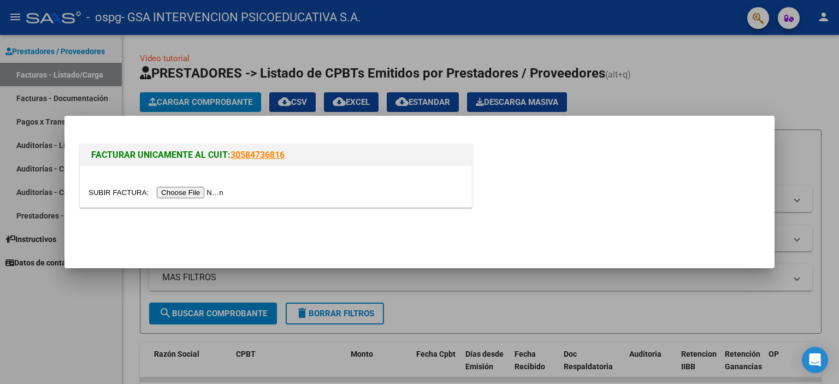
click at [192, 191] on input "file" at bounding box center [157, 192] width 138 height 11
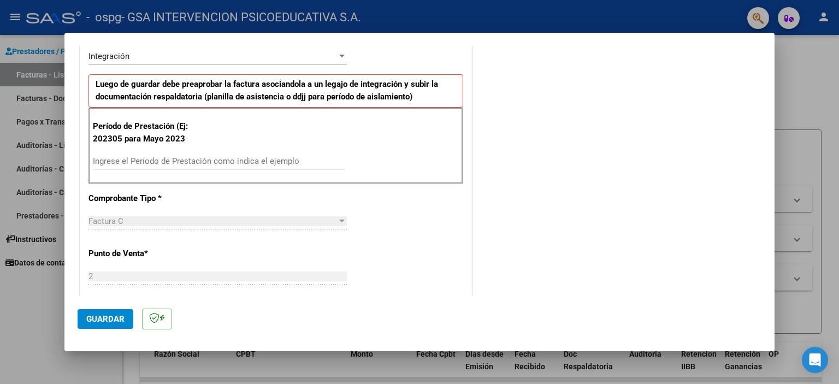
scroll to position [278, 0]
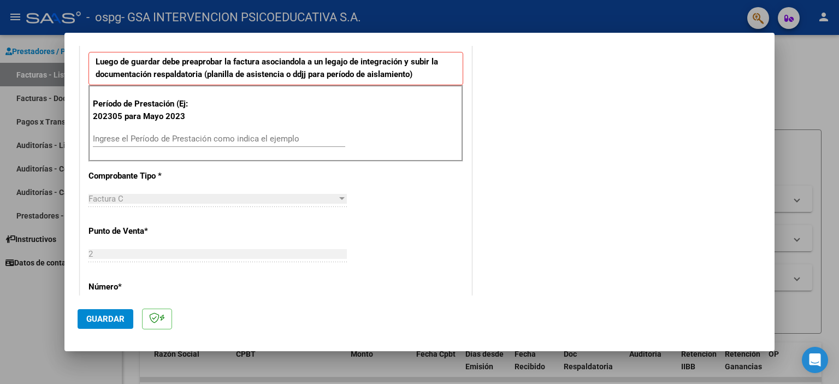
click at [158, 138] on input "Ingrese el Período de Prestación como indica el ejemplo" at bounding box center [219, 139] width 252 height 10
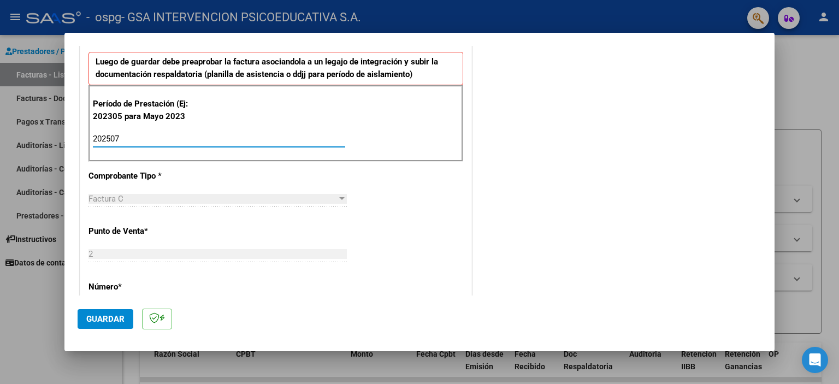
type input "202507"
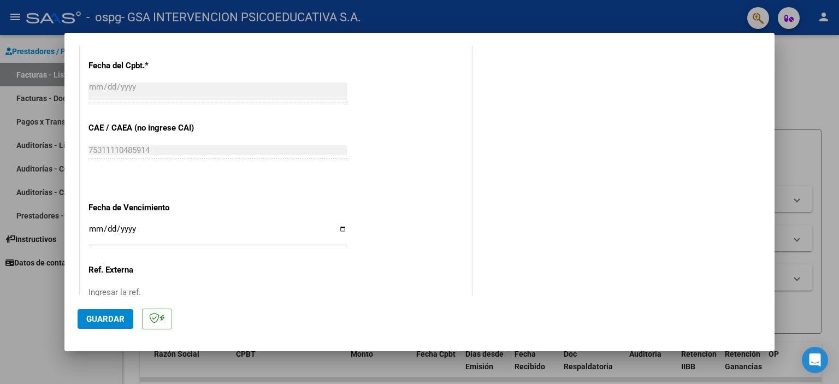
scroll to position [614, 0]
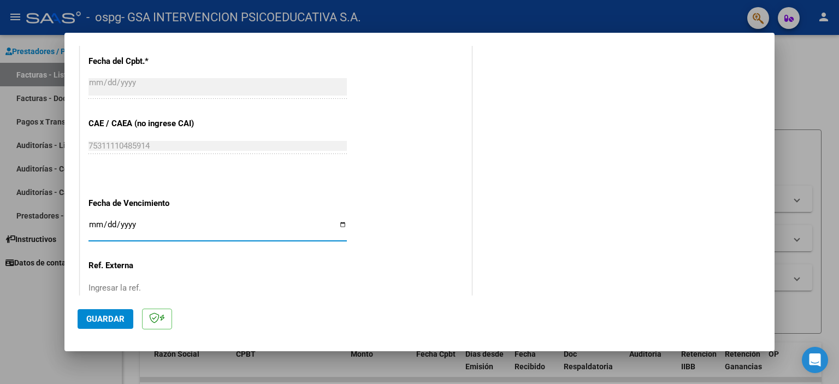
click at [98, 220] on input "Ingresar la fecha" at bounding box center [217, 228] width 258 height 17
type input "[DATE]"
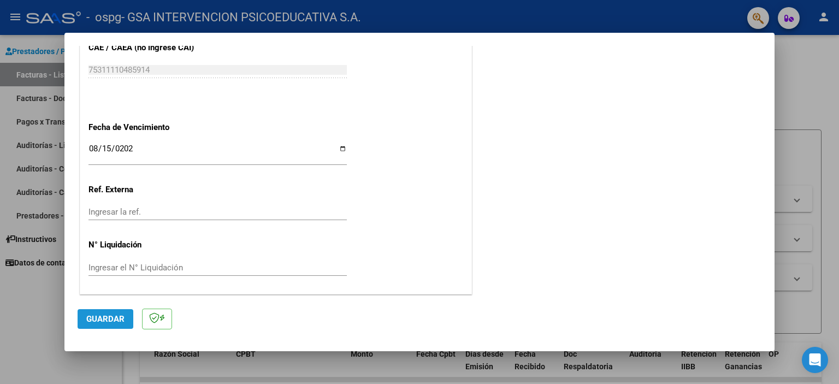
click at [112, 314] on span "Guardar" at bounding box center [105, 319] width 38 height 10
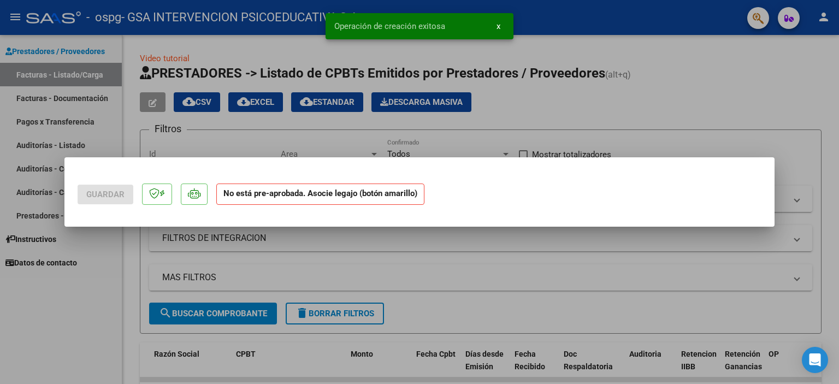
scroll to position [0, 0]
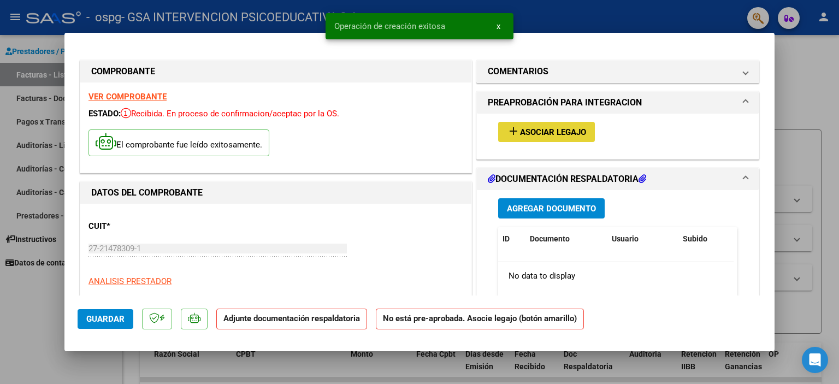
click at [531, 137] on span "Asociar Legajo" at bounding box center [553, 132] width 66 height 10
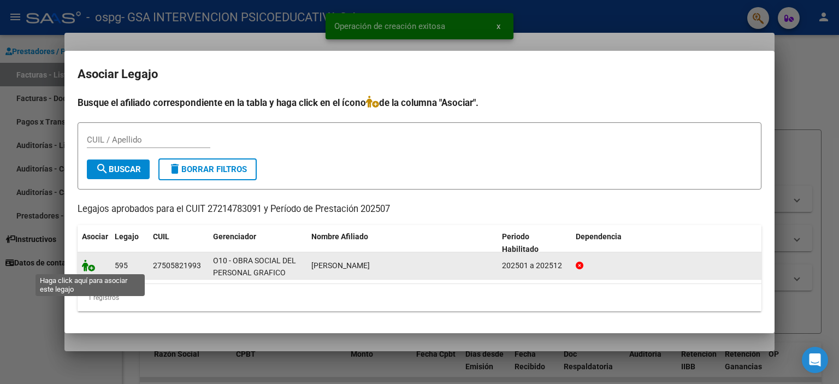
click at [90, 264] on icon at bounding box center [88, 265] width 13 height 12
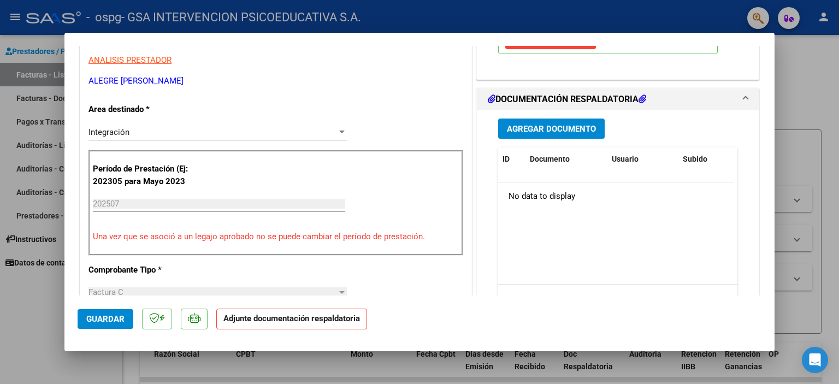
scroll to position [223, 0]
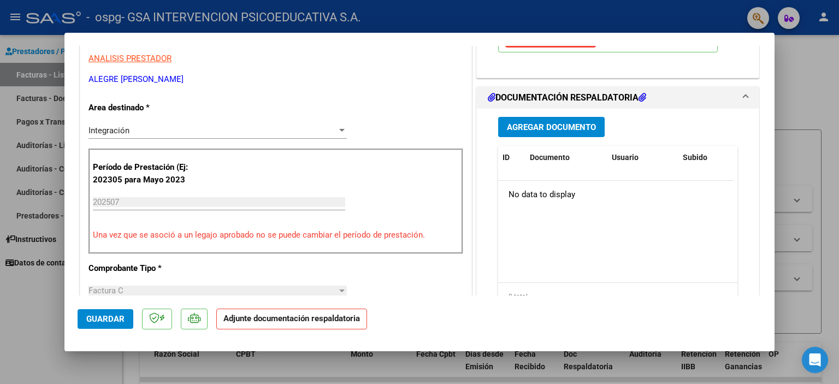
click at [554, 117] on button "Agregar Documento" at bounding box center [551, 127] width 106 height 20
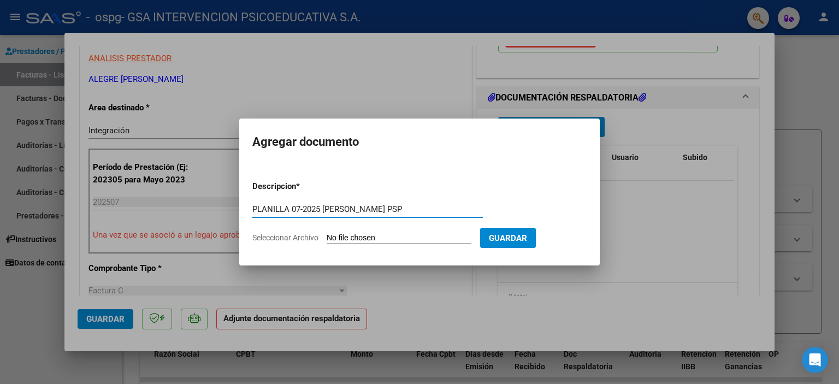
type input "PLANILLA 07-2025 [PERSON_NAME] PSP"
click at [378, 239] on input "Seleccionar Archivo" at bounding box center [398, 238] width 145 height 10
type input "C:\fakepath\FC 07-2025 [PERSON_NAME] PSP.pdf"
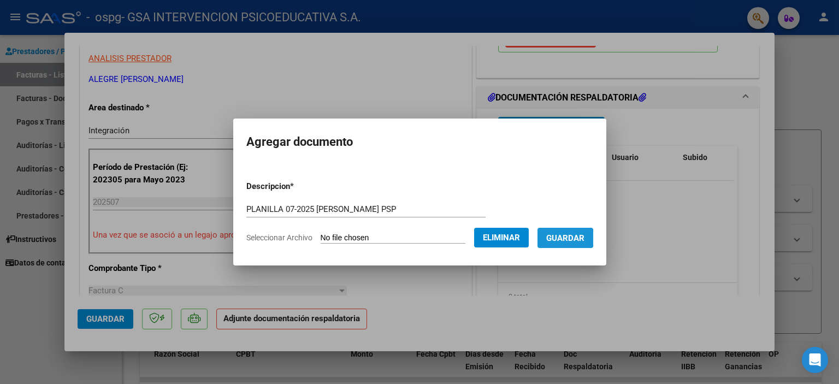
click at [565, 237] on span "Guardar" at bounding box center [565, 238] width 38 height 10
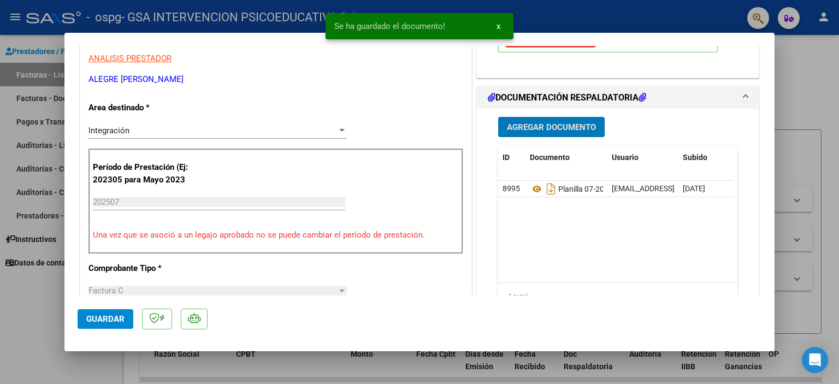
click at [795, 100] on div at bounding box center [419, 192] width 839 height 384
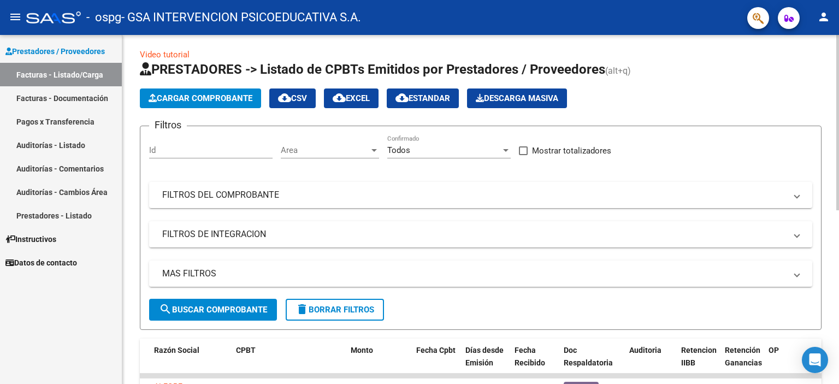
scroll to position [0, 0]
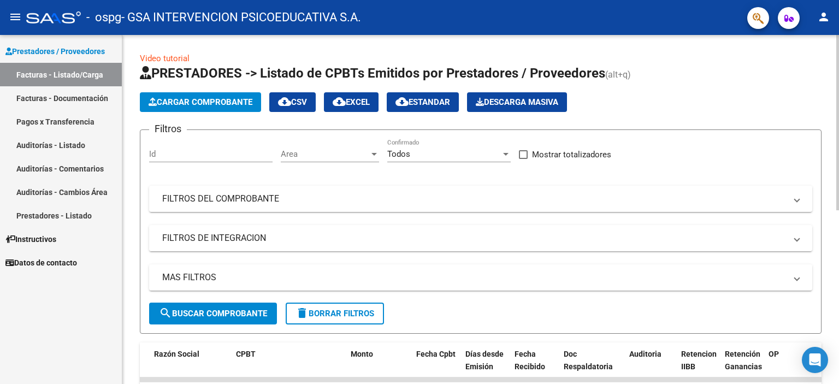
click at [837, 108] on div at bounding box center [837, 122] width 3 height 175
click at [191, 102] on span "Cargar Comprobante" at bounding box center [200, 102] width 104 height 10
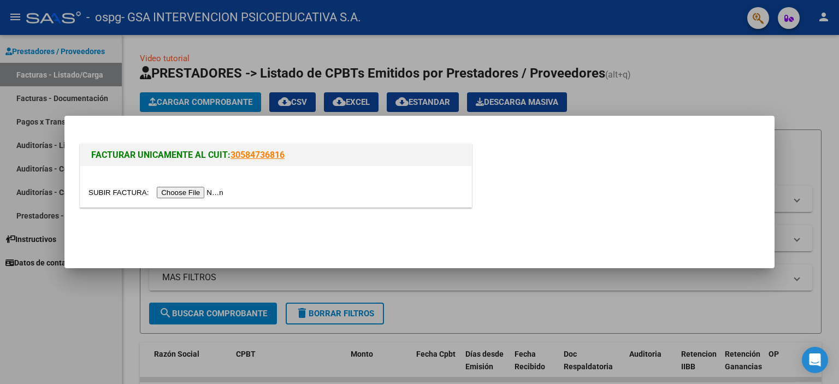
click at [177, 192] on input "file" at bounding box center [157, 192] width 138 height 11
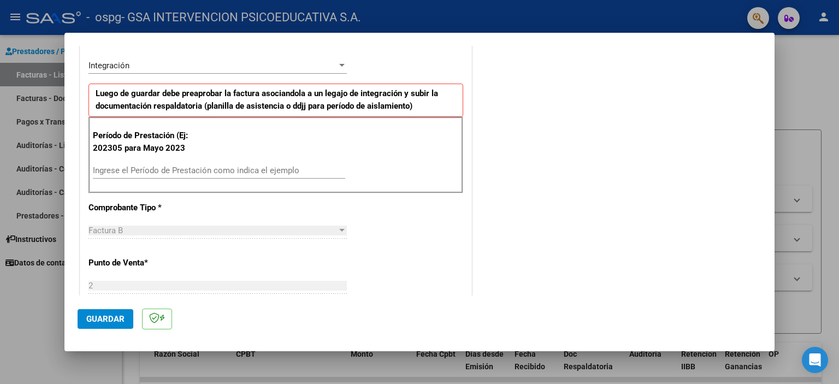
scroll to position [248, 0]
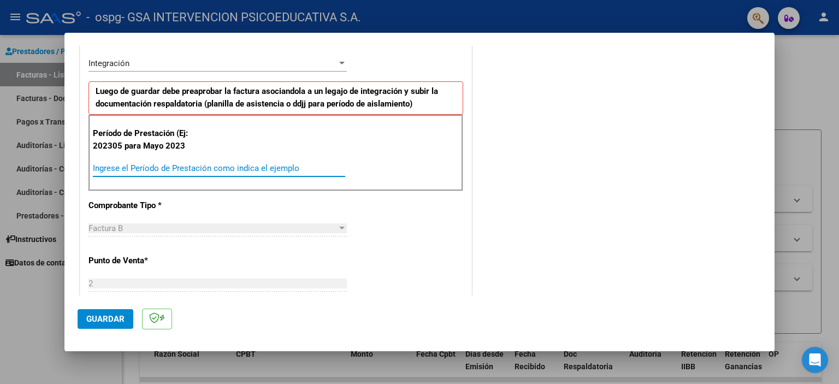
click at [157, 164] on input "Ingrese el Período de Prestación como indica el ejemplo" at bounding box center [219, 168] width 252 height 10
type input "202507"
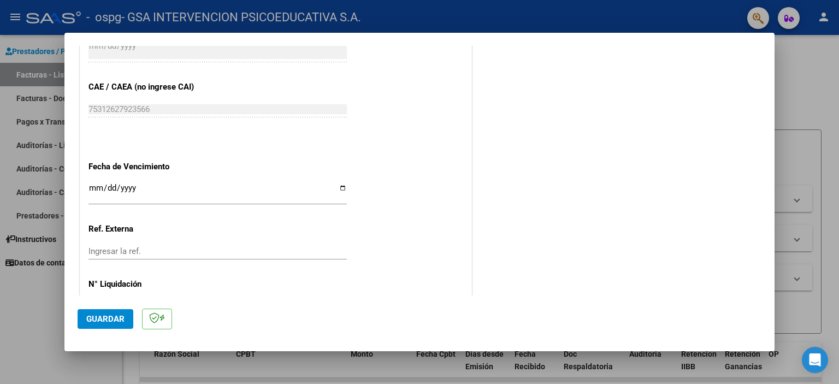
scroll to position [677, 0]
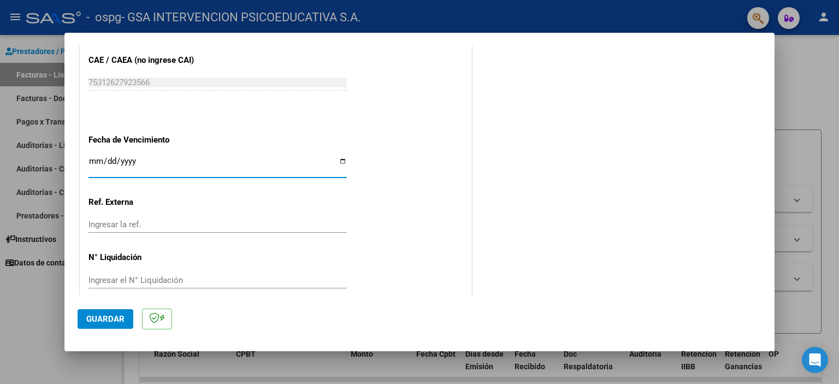
click at [96, 163] on input "Ingresar la fecha" at bounding box center [217, 165] width 258 height 17
type input "[DATE]"
click at [118, 320] on span "Guardar" at bounding box center [105, 319] width 38 height 10
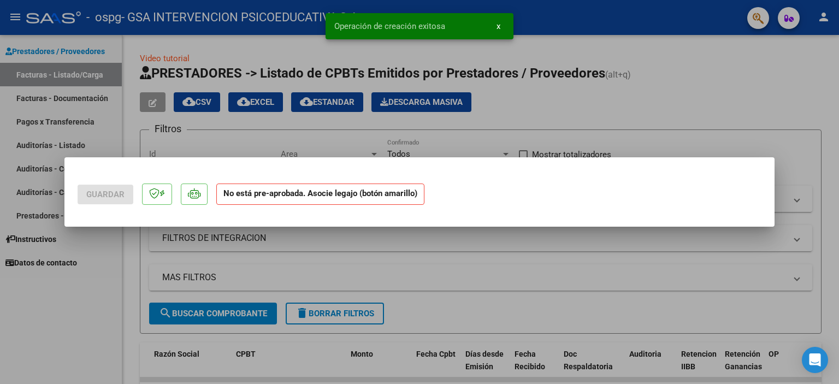
scroll to position [0, 0]
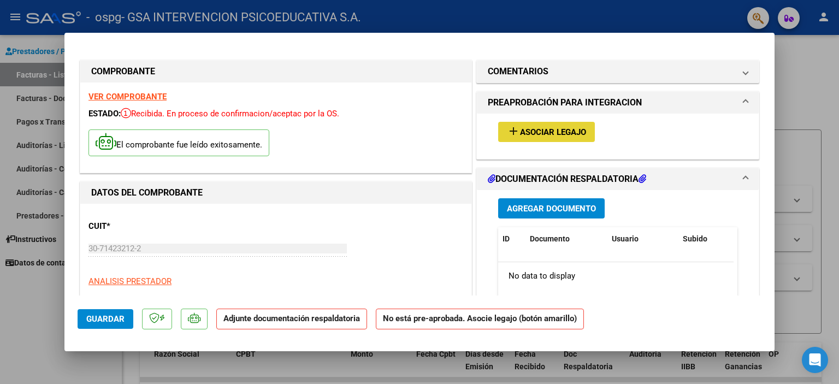
click at [552, 123] on button "add Asociar Legajo" at bounding box center [546, 132] width 97 height 20
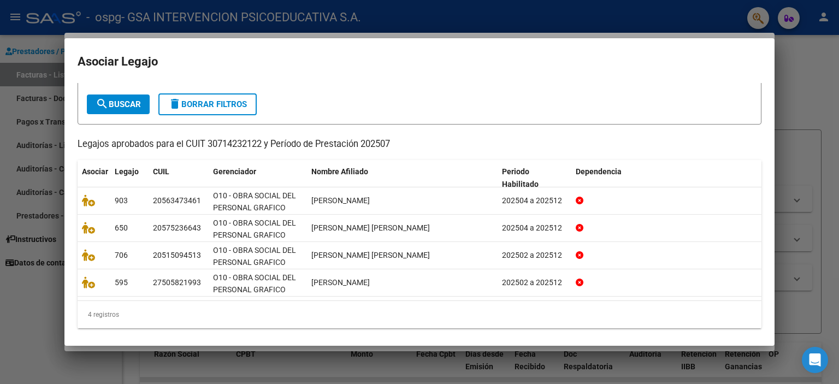
scroll to position [56, 0]
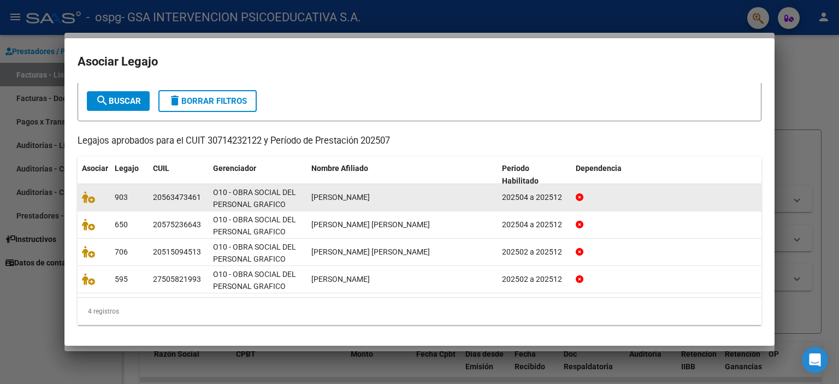
click at [409, 198] on div "[PERSON_NAME]" at bounding box center [402, 197] width 182 height 13
click at [85, 198] on icon at bounding box center [88, 197] width 13 height 12
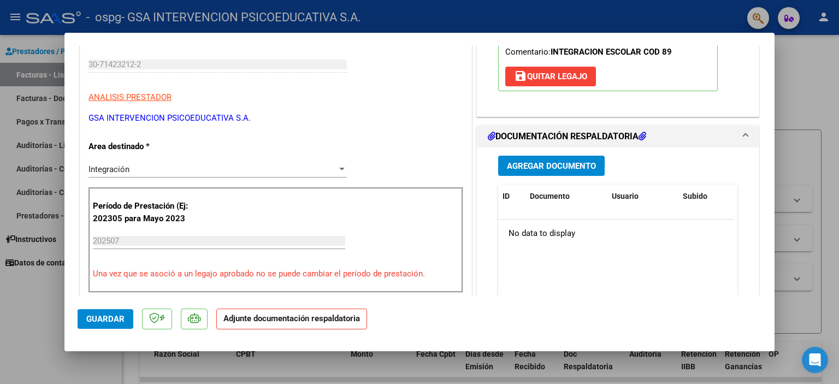
scroll to position [186, 0]
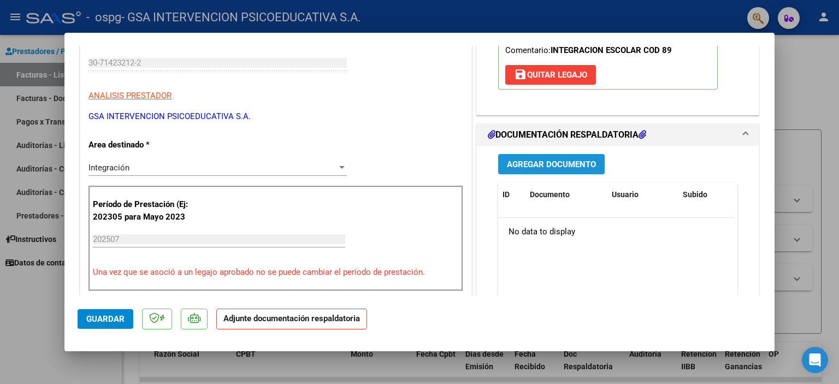
click at [596, 164] on button "Agregar Documento" at bounding box center [551, 164] width 106 height 20
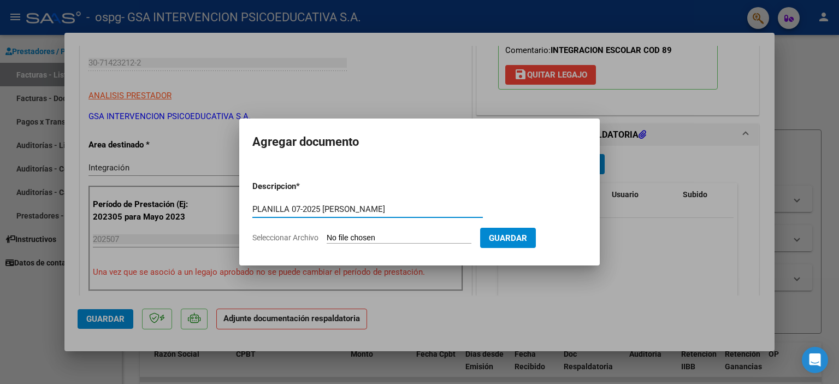
type input "PLANILLA 07-2025 [PERSON_NAME]"
click at [409, 231] on form "Descripcion * PLANILLA 07-2025 [PERSON_NAME] aquí una descripcion Seleccionar A…" at bounding box center [419, 212] width 334 height 80
click at [399, 240] on input "Seleccionar Archivo" at bounding box center [398, 238] width 145 height 10
type input "C:\fakepath\PLANILLA 07-2025 [PERSON_NAME].pdf"
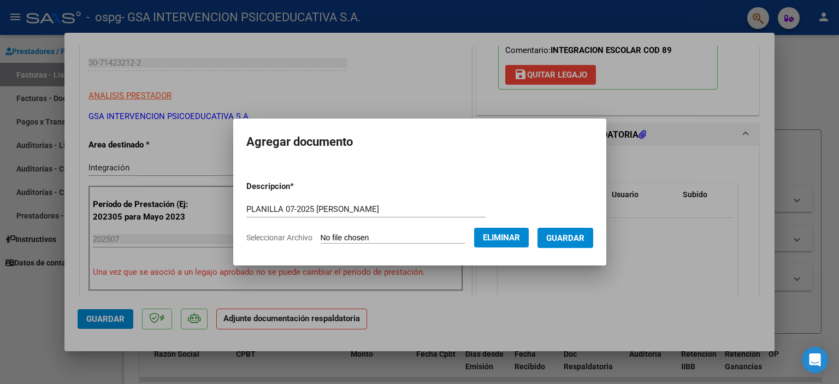
click at [584, 239] on span "Guardar" at bounding box center [565, 238] width 38 height 10
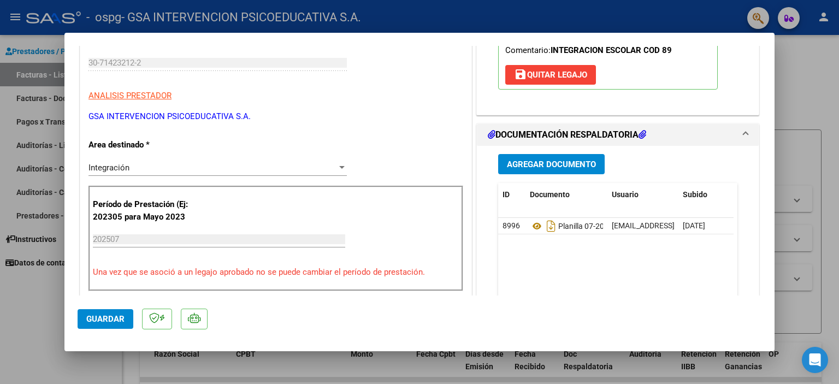
click at [797, 100] on div at bounding box center [419, 192] width 839 height 384
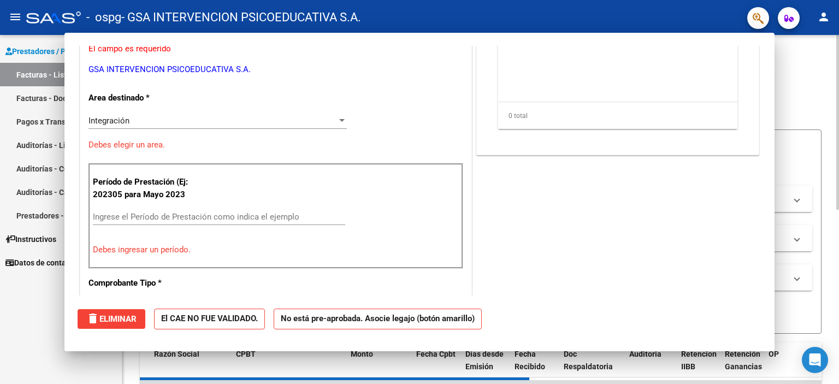
scroll to position [0, 0]
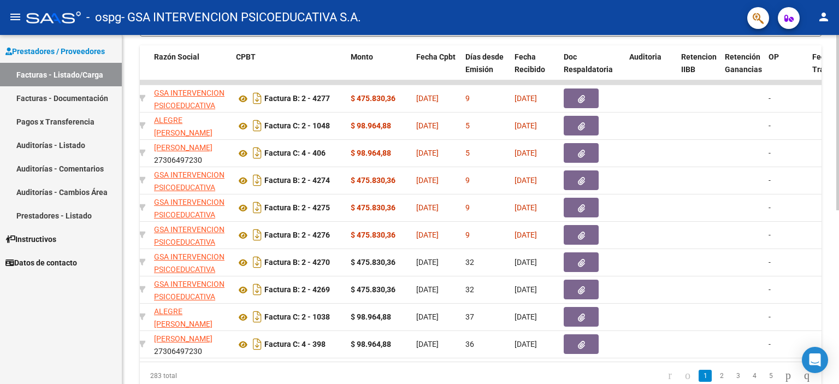
click at [836, 253] on div at bounding box center [837, 275] width 3 height 175
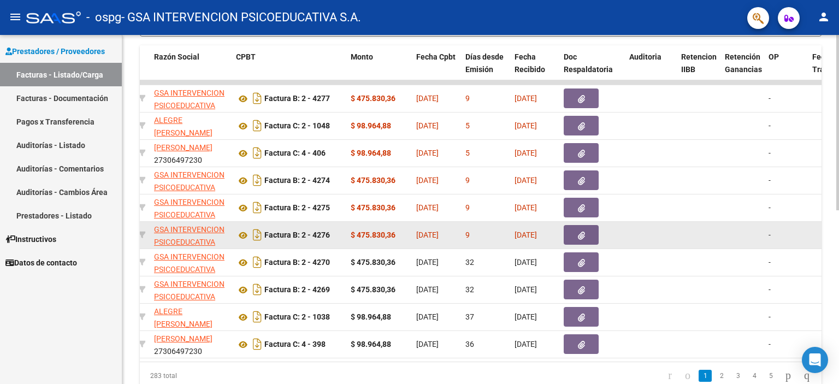
scroll to position [296, 0]
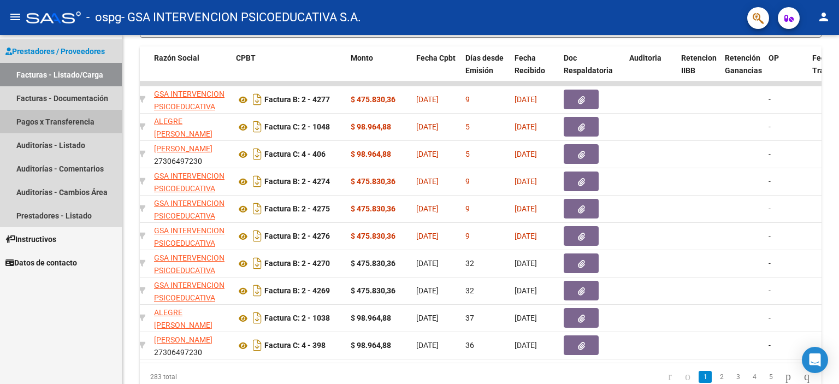
click at [73, 124] on link "Pagos x Transferencia" at bounding box center [61, 121] width 122 height 23
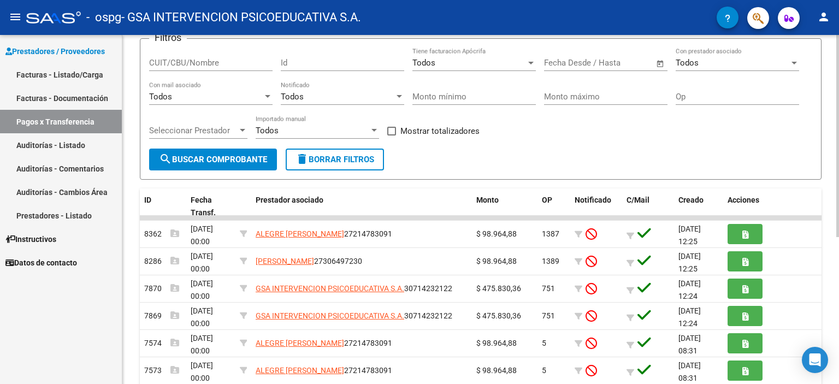
scroll to position [85, 0]
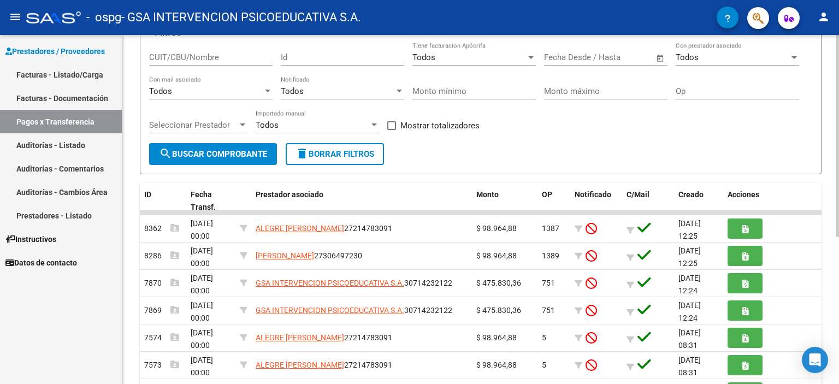
click at [838, 251] on div at bounding box center [837, 185] width 3 height 202
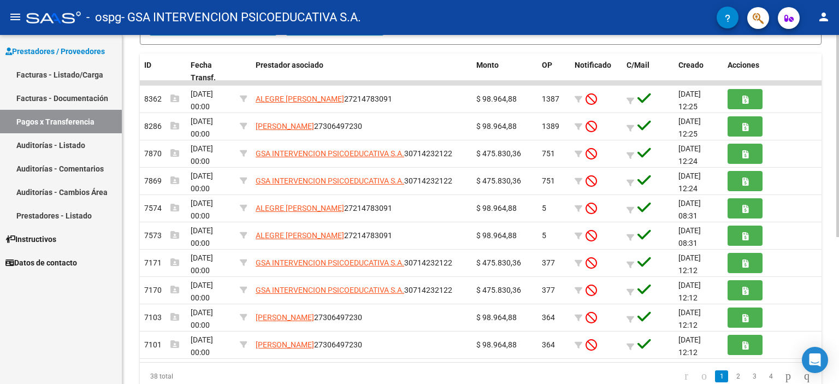
scroll to position [212, 0]
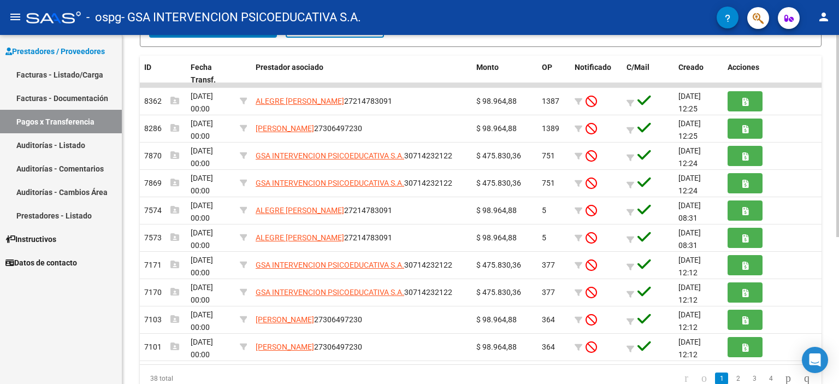
click at [836, 237] on div at bounding box center [837, 258] width 3 height 202
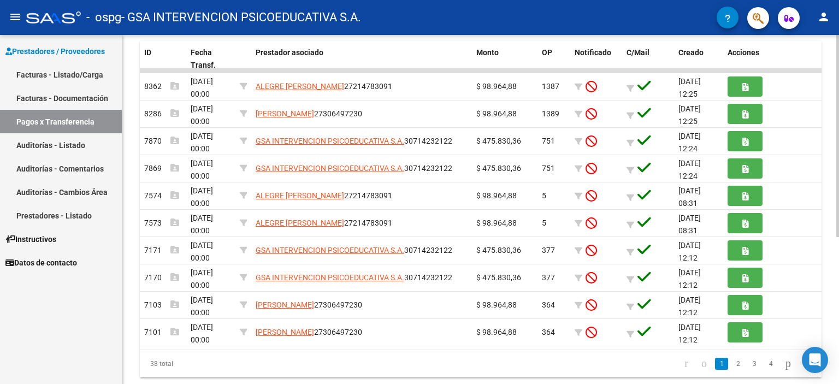
scroll to position [254, 0]
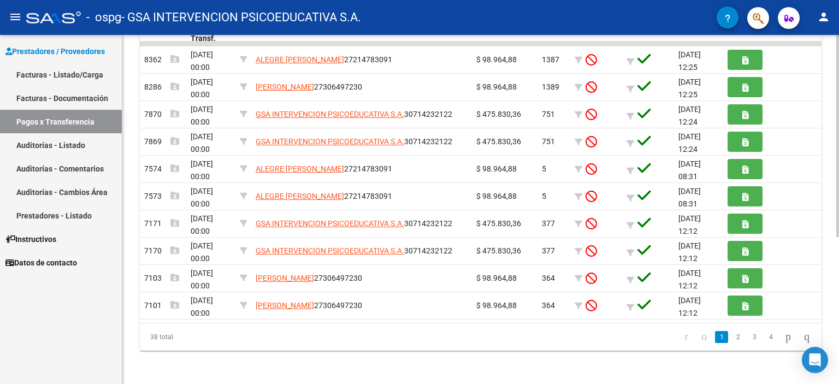
click at [838, 315] on div at bounding box center [837, 282] width 3 height 202
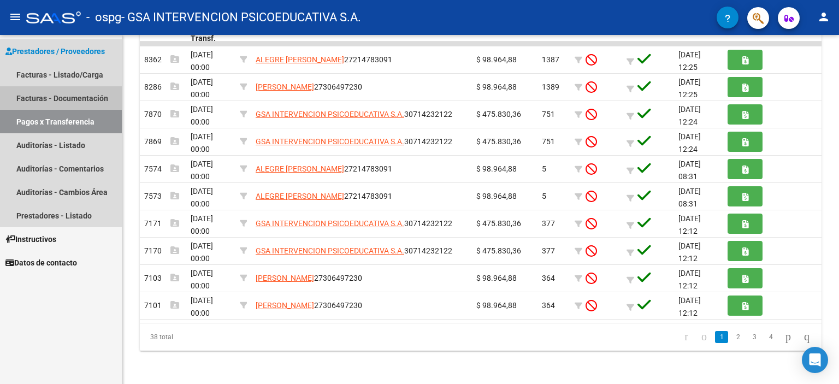
click at [78, 94] on link "Facturas - Documentación" at bounding box center [61, 97] width 122 height 23
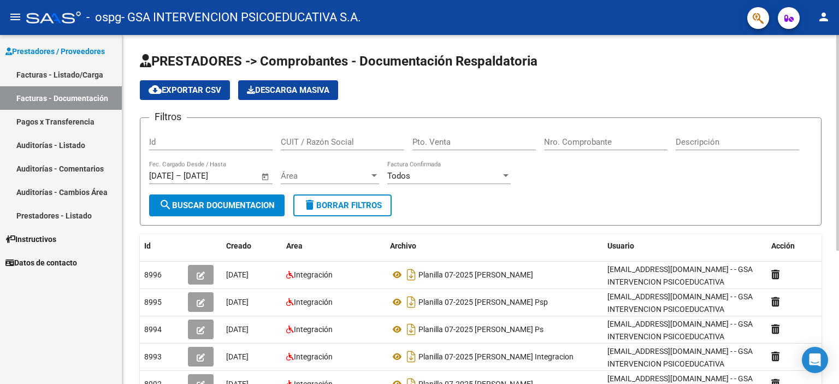
drag, startPoint x: 835, startPoint y: 187, endPoint x: 836, endPoint y: 246, distance: 59.0
click at [837, 253] on div "PRESTADORES -> Comprobantes - Documentación Respaldatoria cloud_download Export…" at bounding box center [481, 318] width 719 height 566
click at [834, 230] on div "PRESTADORES -> Comprobantes - Documentación Respaldatoria cloud_download Export…" at bounding box center [480, 318] width 716 height 566
click at [369, 176] on div "Área" at bounding box center [330, 176] width 98 height 10
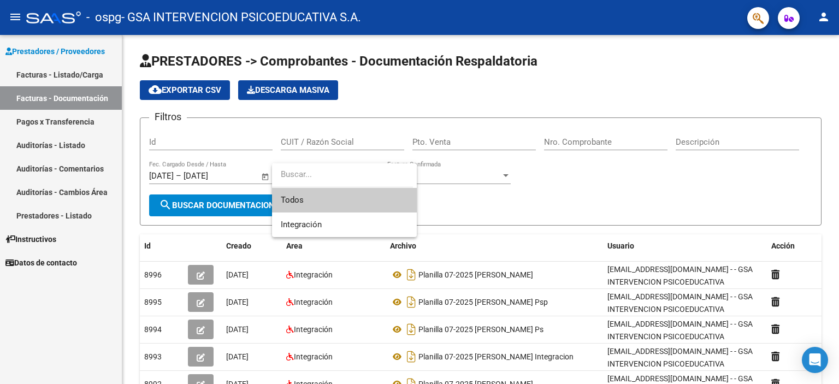
click at [370, 176] on input "dropdown search" at bounding box center [342, 174] width 141 height 25
click at [518, 198] on div at bounding box center [419, 192] width 839 height 384
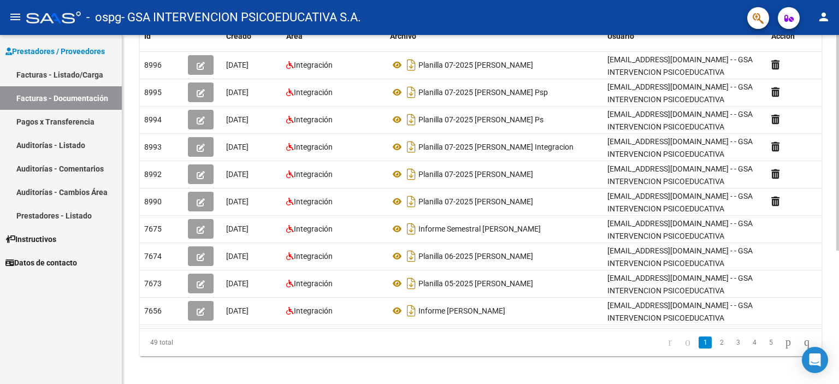
scroll to position [213, 0]
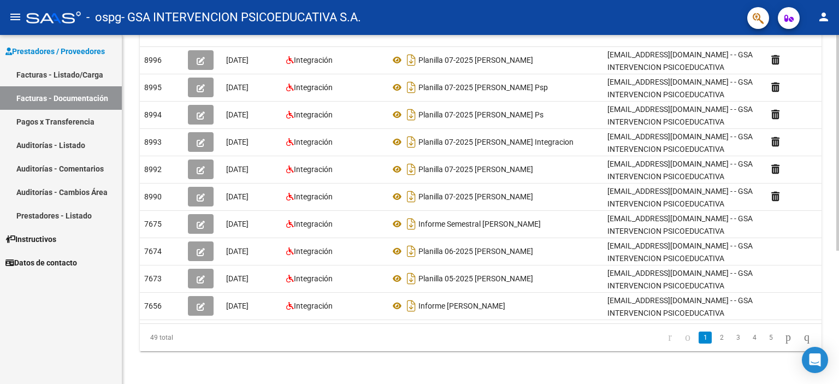
click at [836, 310] on div at bounding box center [837, 275] width 3 height 216
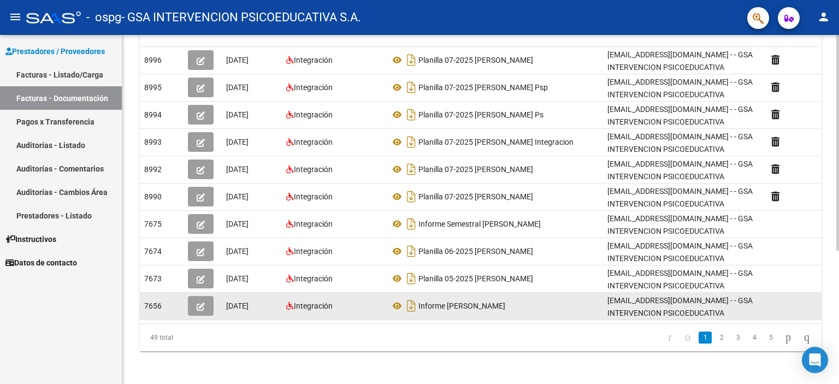
scroll to position [214, 0]
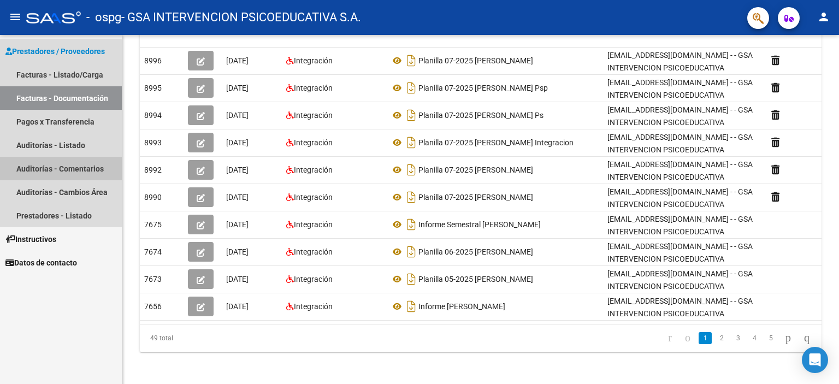
click at [59, 176] on link "Auditorías - Comentarios" at bounding box center [61, 168] width 122 height 23
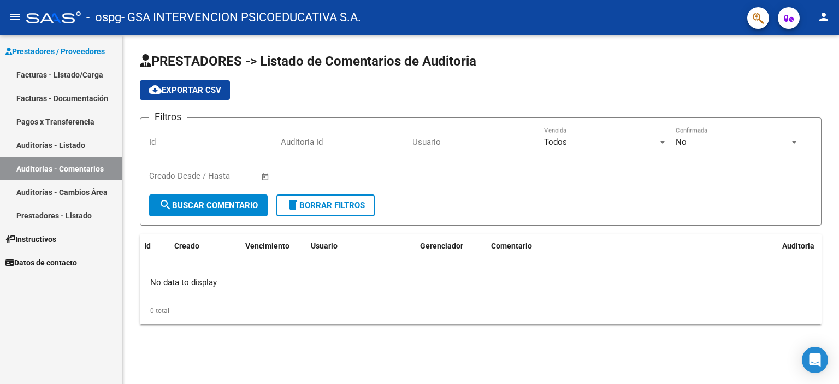
click at [46, 216] on link "Prestadores - Listado" at bounding box center [61, 215] width 122 height 23
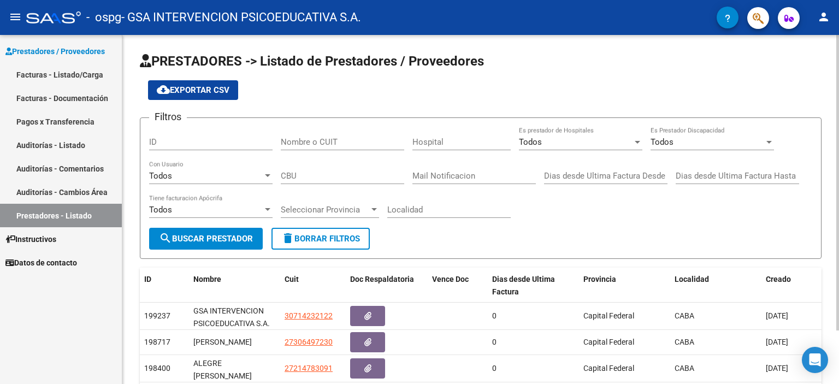
click at [823, 278] on div "PRESTADORES -> Listado de Prestadores / Proveedores cloud_download Exportar CSV…" at bounding box center [481, 241] width 719 height 413
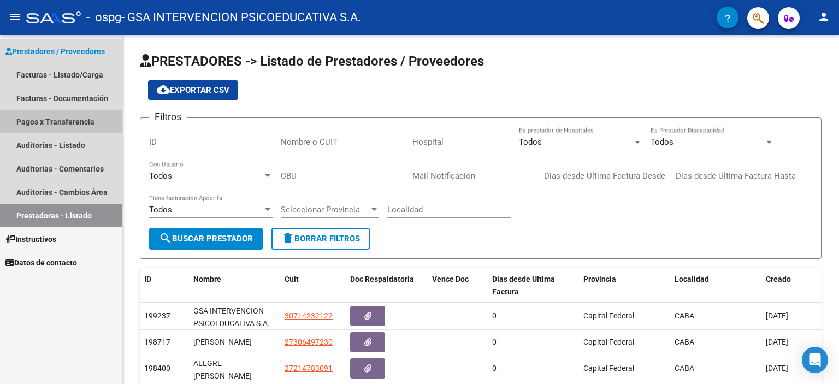
click at [79, 122] on link "Pagos x Transferencia" at bounding box center [61, 121] width 122 height 23
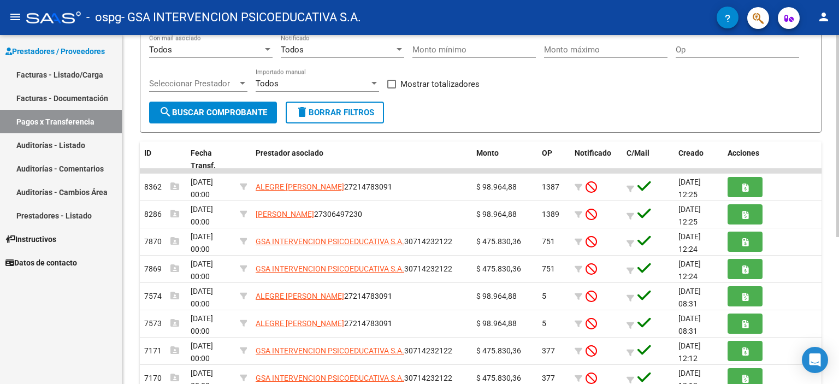
scroll to position [127, 0]
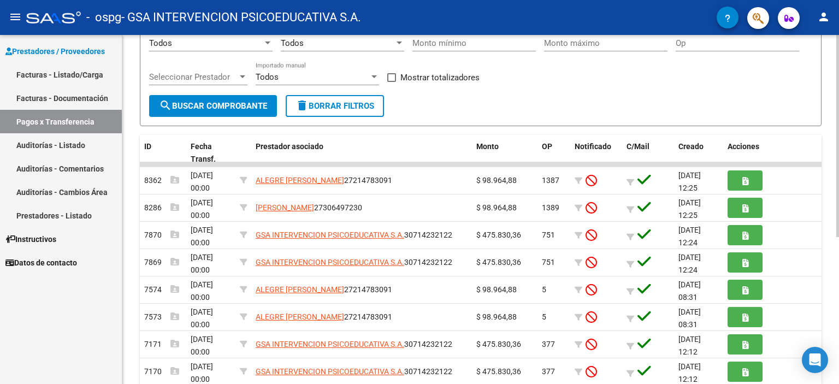
click at [832, 233] on div "PRESTADORES -> Pagos por Transferencia (alt+p) cloud_download Exportar CSV Impo…" at bounding box center [481, 204] width 719 height 604
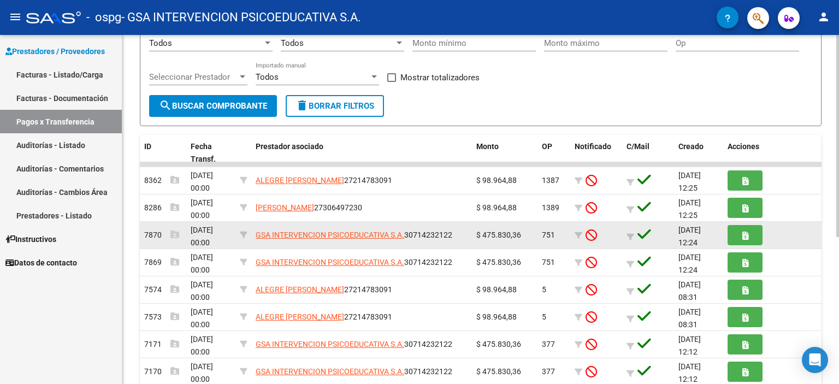
scroll to position [134, 0]
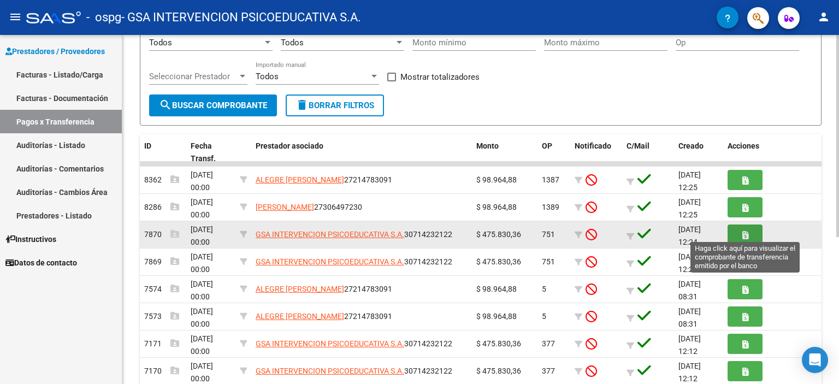
click at [742, 229] on span "button" at bounding box center [745, 234] width 6 height 10
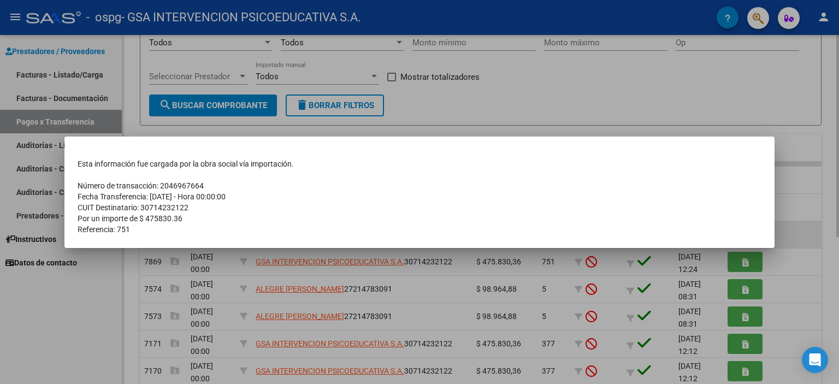
click at [742, 229] on td "Referencia: 751" at bounding box center [419, 229] width 683 height 11
click at [793, 231] on div at bounding box center [419, 192] width 839 height 384
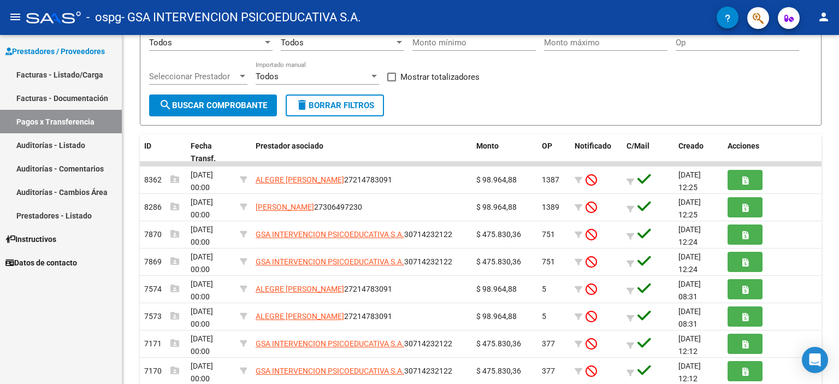
click at [75, 50] on span "Prestadores / Proveedores" at bounding box center [54, 51] width 99 height 12
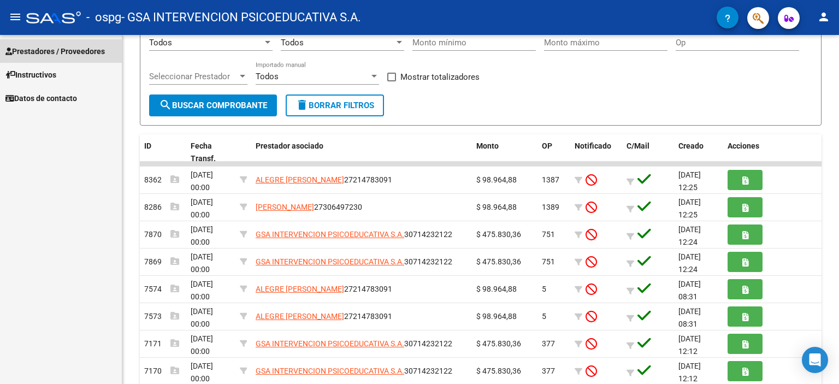
click at [58, 50] on span "Prestadores / Proveedores" at bounding box center [54, 51] width 99 height 12
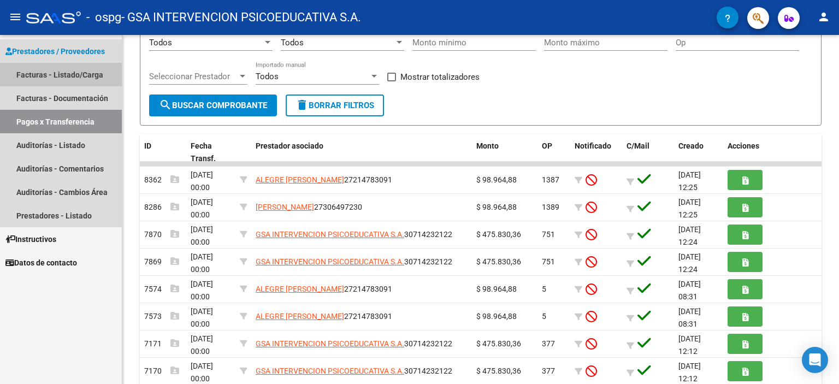
click at [28, 75] on link "Facturas - Listado/Carga" at bounding box center [61, 74] width 122 height 23
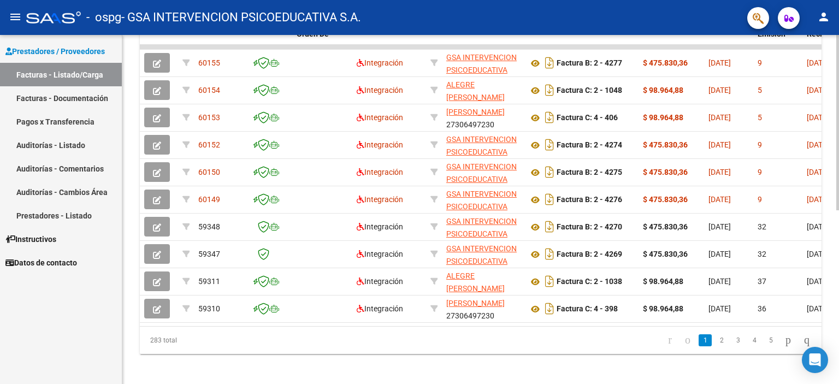
scroll to position [345, 0]
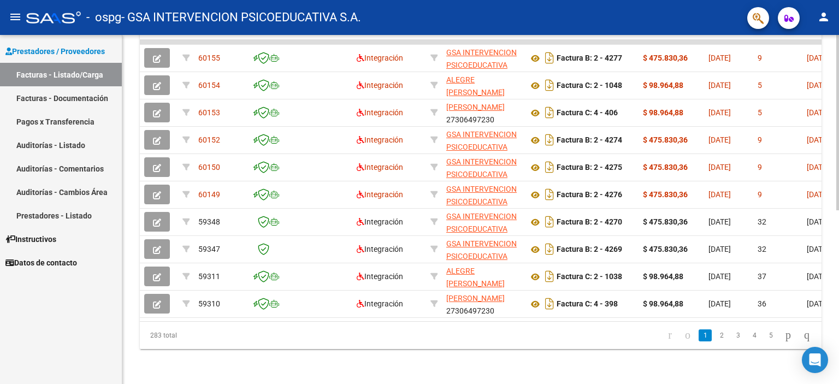
click at [837, 351] on div at bounding box center [837, 295] width 3 height 175
click at [715, 334] on link "2" at bounding box center [721, 335] width 13 height 12
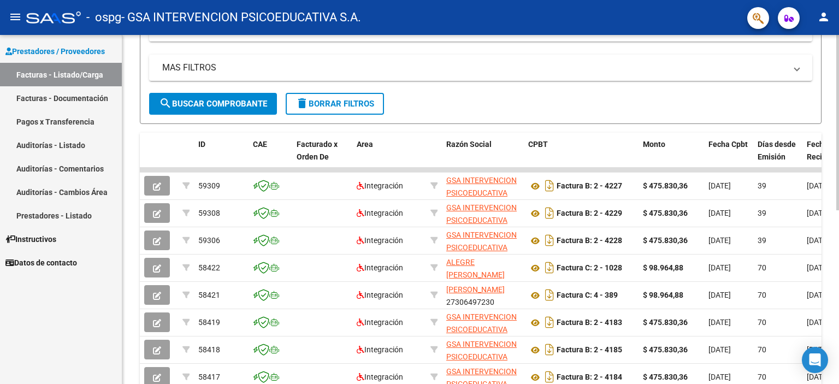
scroll to position [208, 0]
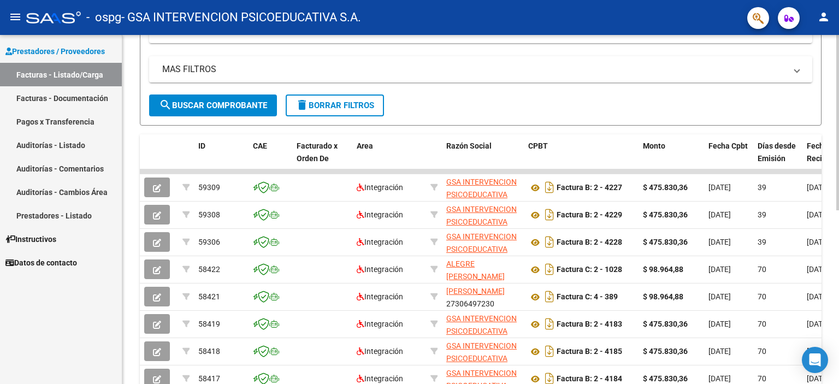
click at [794, 223] on div "Video tutorial PRESTADORES -> Listado de CPBTs Emitidos por Prestadores / Prove…" at bounding box center [481, 170] width 719 height 686
click at [823, 18] on mat-icon "person" at bounding box center [823, 16] width 13 height 13
click at [815, 69] on button "exit_to_app Salir" at bounding box center [801, 72] width 67 height 26
